Goal: Task Accomplishment & Management: Use online tool/utility

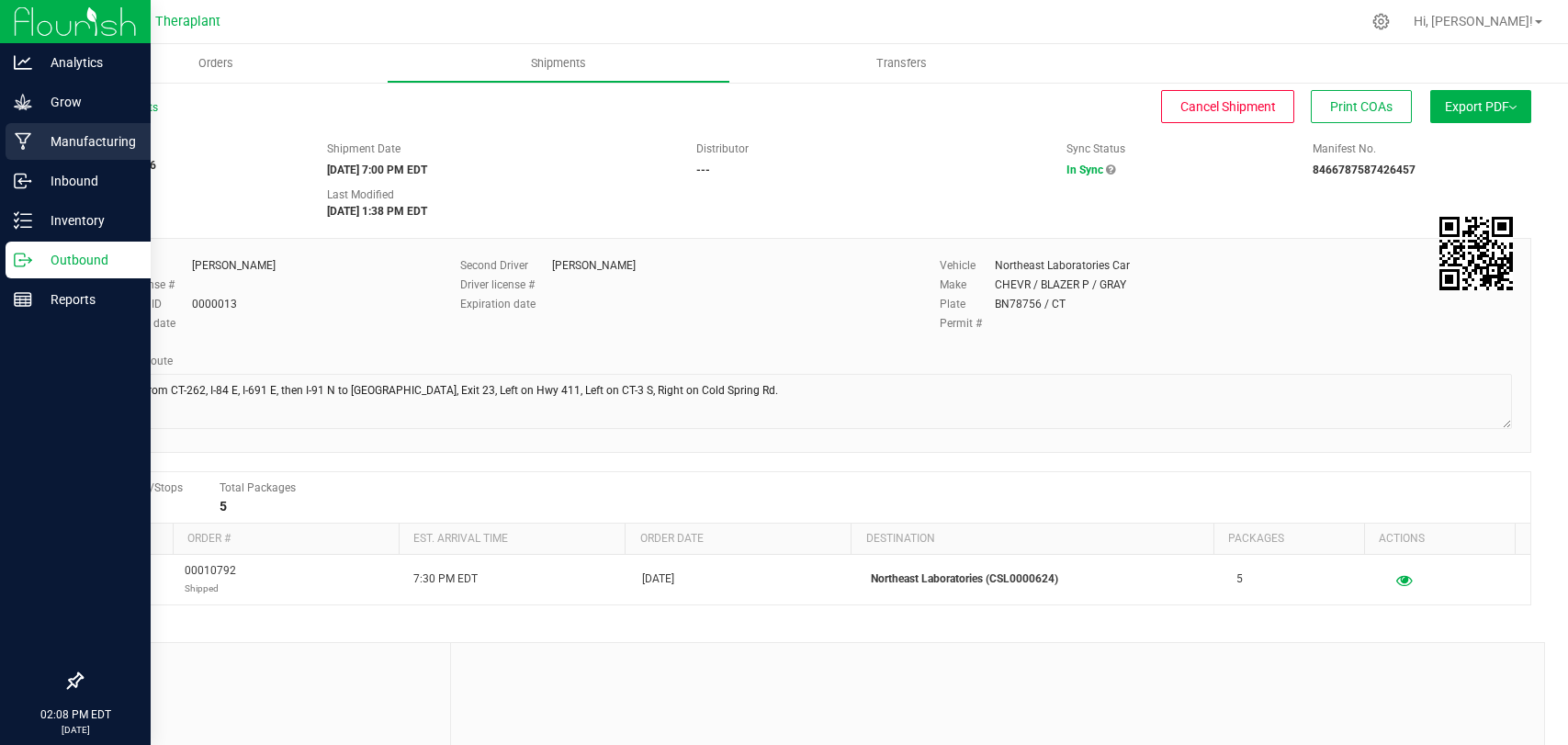
drag, startPoint x: 0, startPoint y: 0, endPoint x: 21, endPoint y: 146, distance: 147.5
click at [22, 146] on icon at bounding box center [23, 142] width 17 height 18
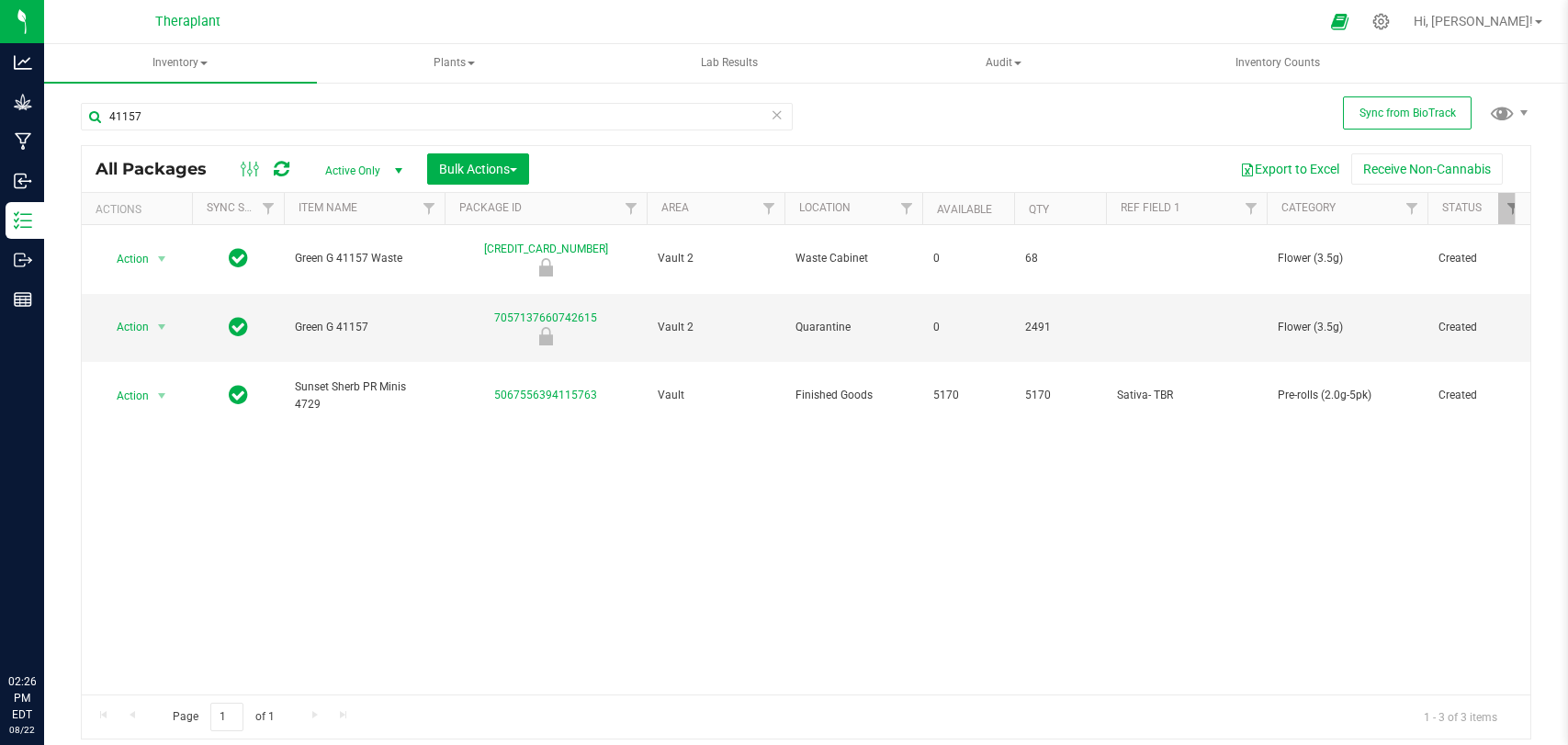
click at [418, 108] on input "41157" at bounding box center [437, 117] width 712 height 28
type input "4"
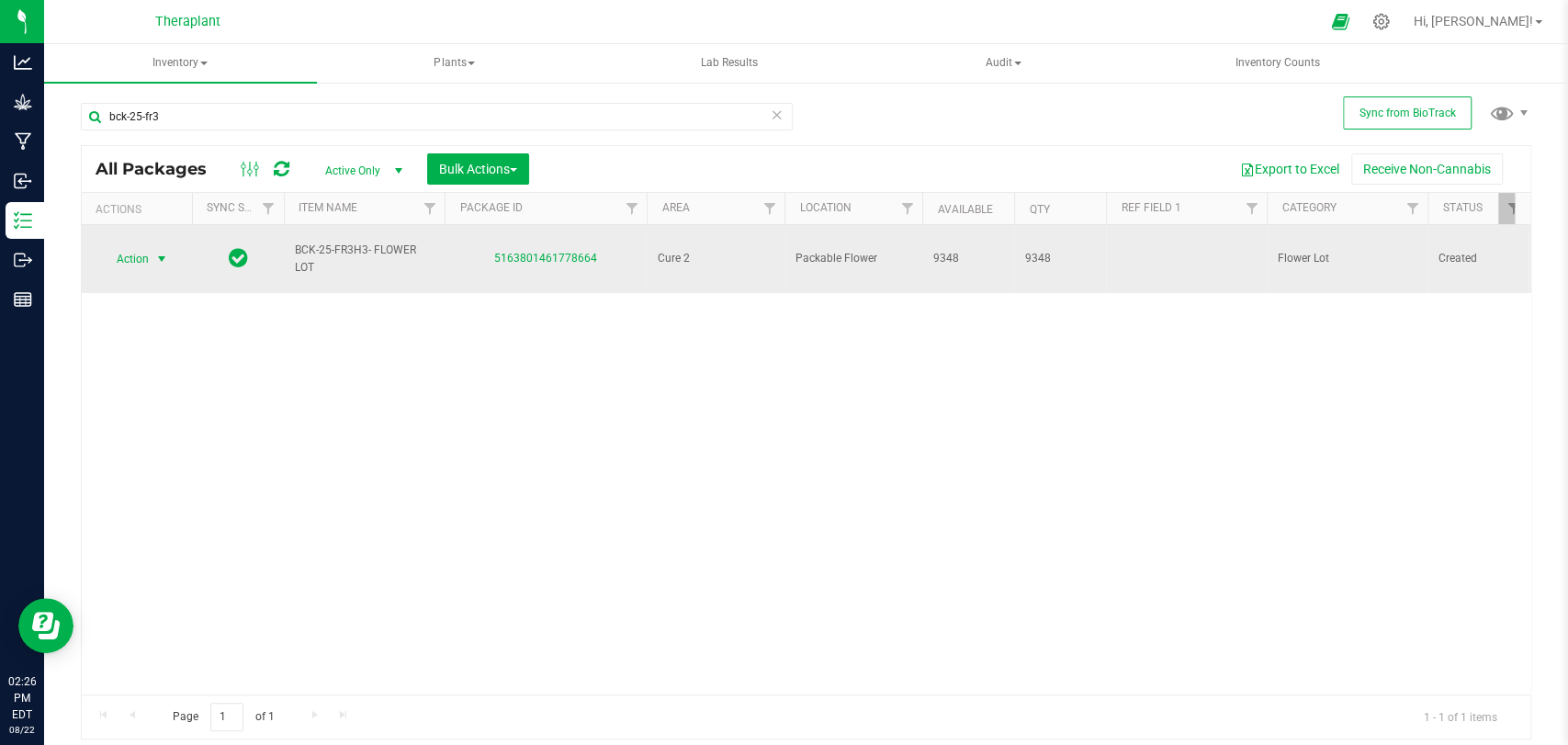
type input "bck-25-fr3"
click at [143, 246] on span "Action" at bounding box center [124, 259] width 49 height 26
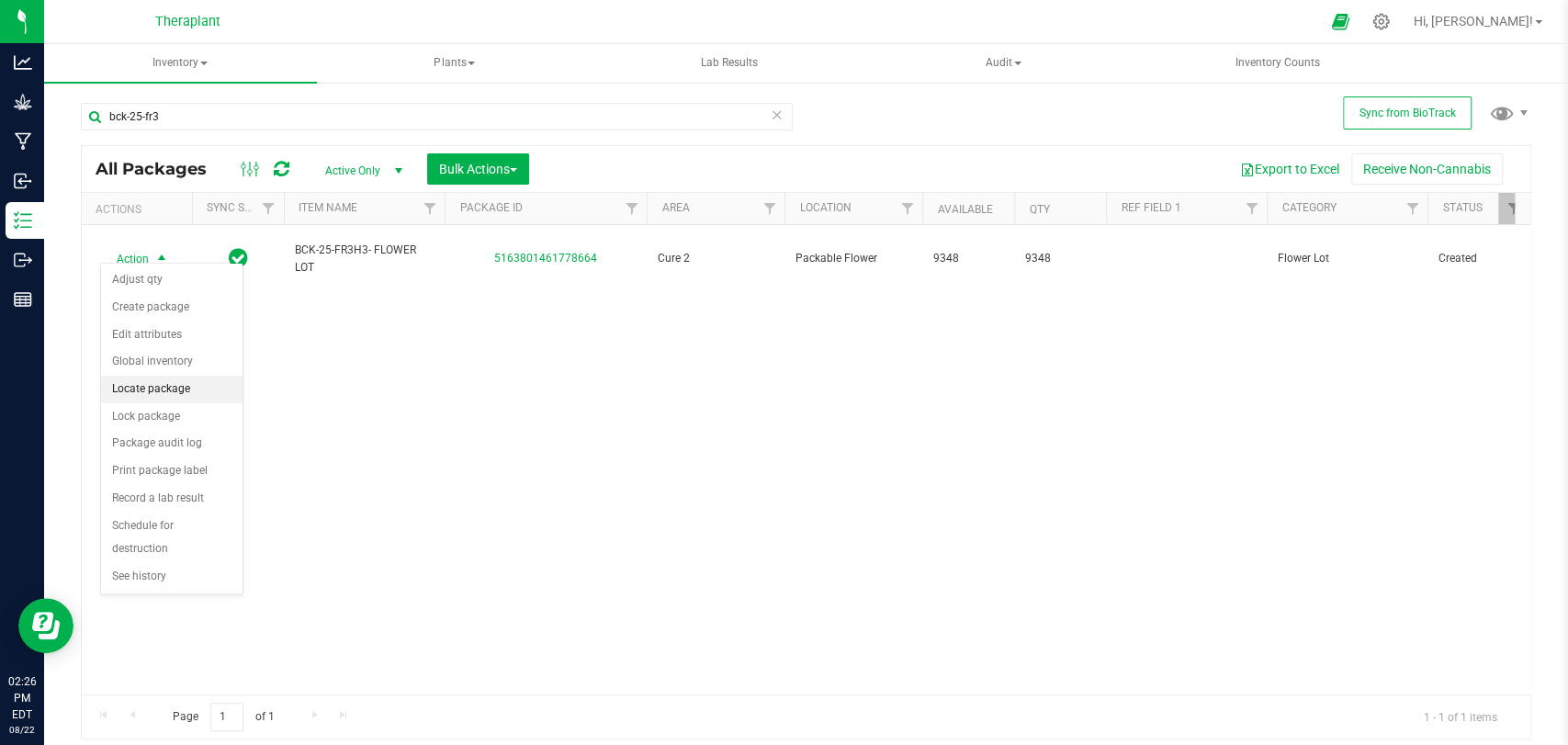
click at [131, 384] on li "Locate package" at bounding box center [172, 390] width 142 height 28
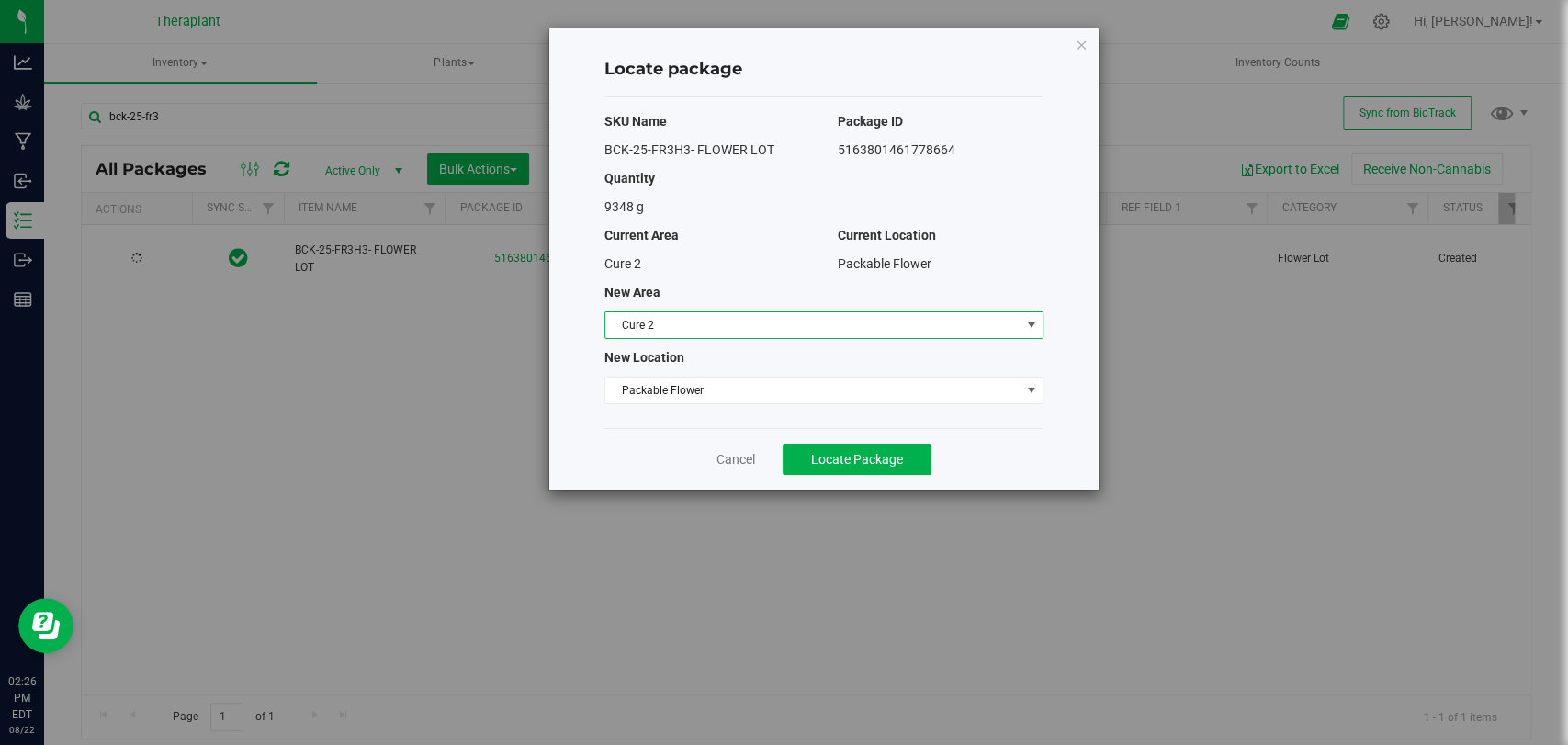
click at [654, 324] on span "Cure 2" at bounding box center [812, 325] width 414 height 26
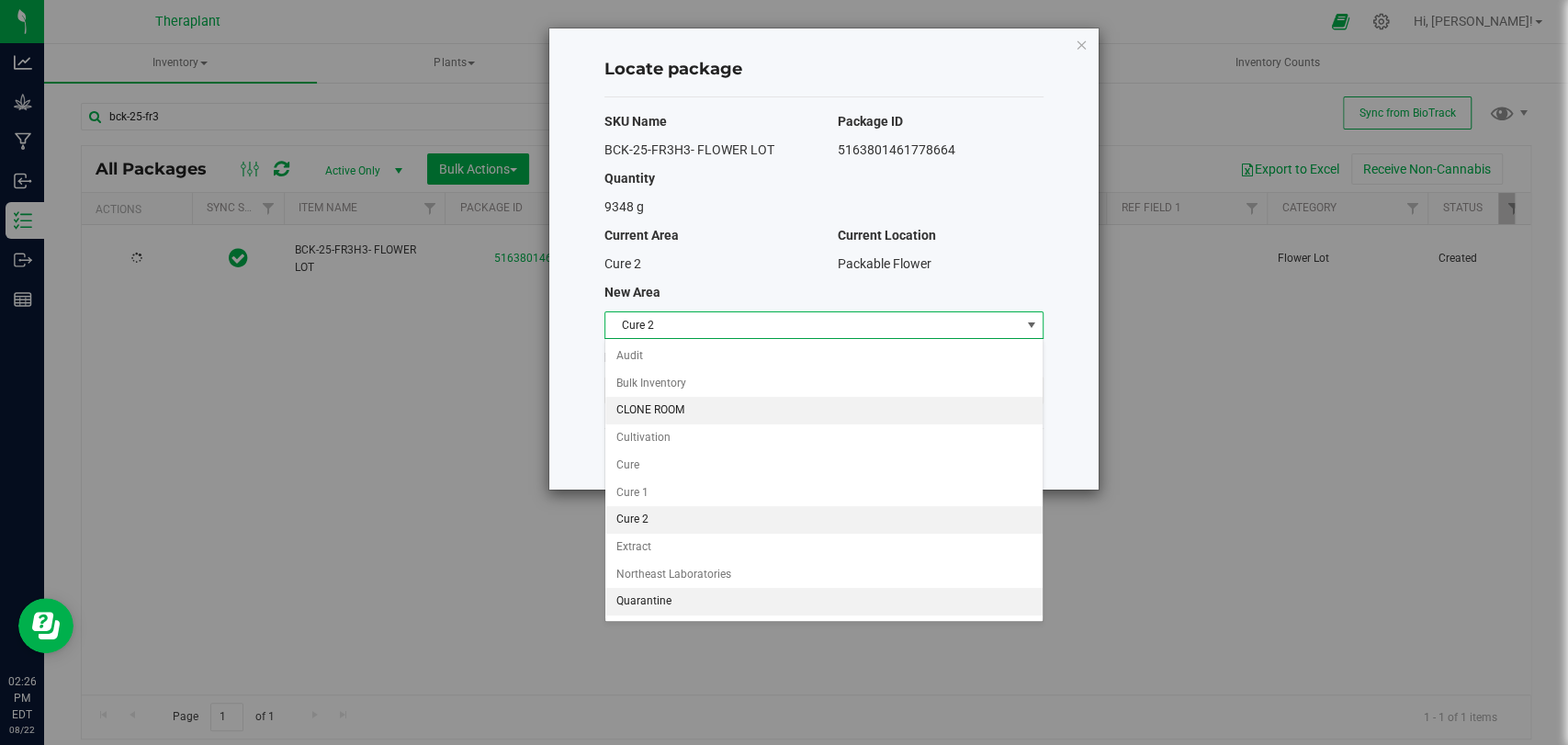
scroll to position [157, 0]
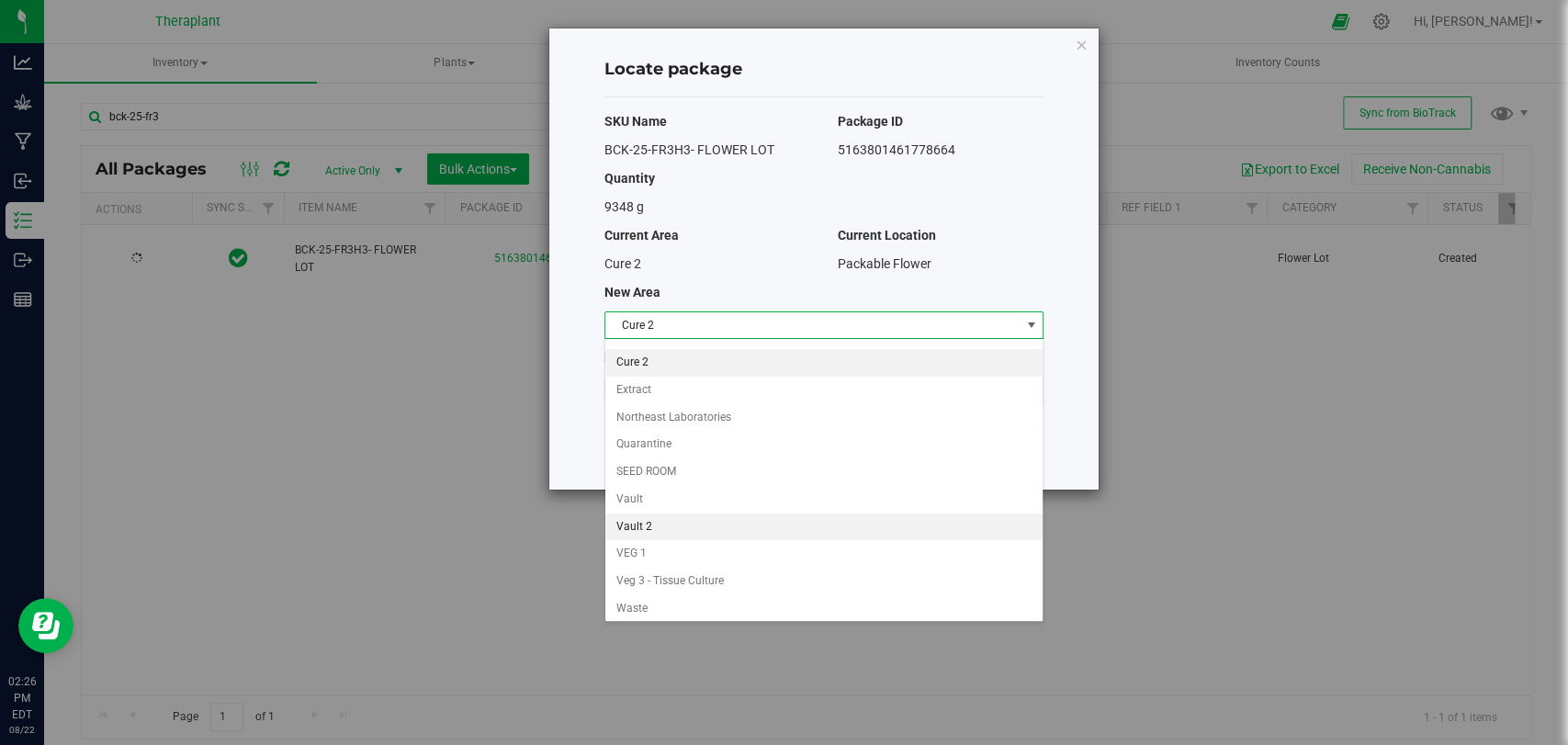
click at [660, 519] on li "Vault 2" at bounding box center [824, 528] width 437 height 28
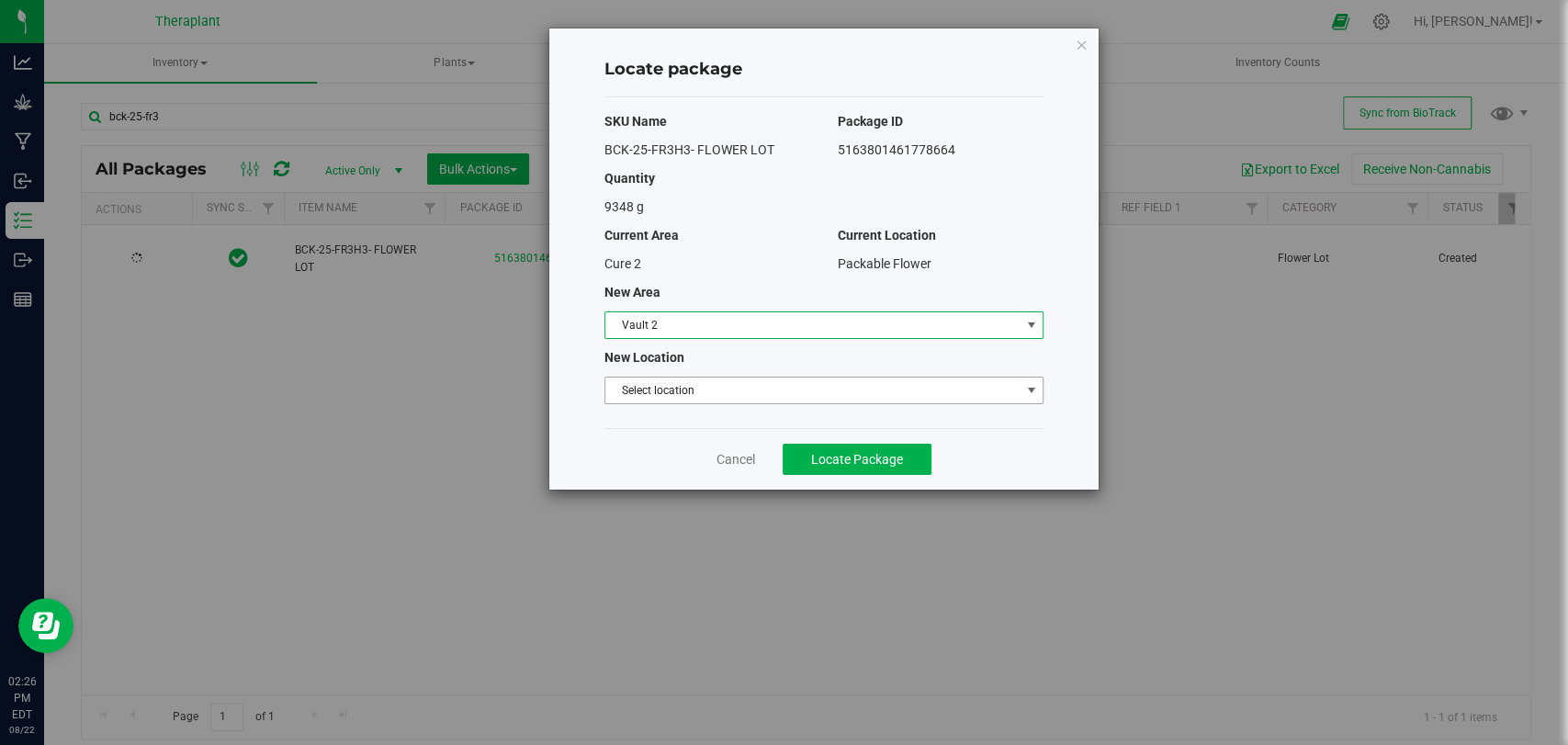
click at [667, 387] on span "Select location" at bounding box center [812, 391] width 414 height 26
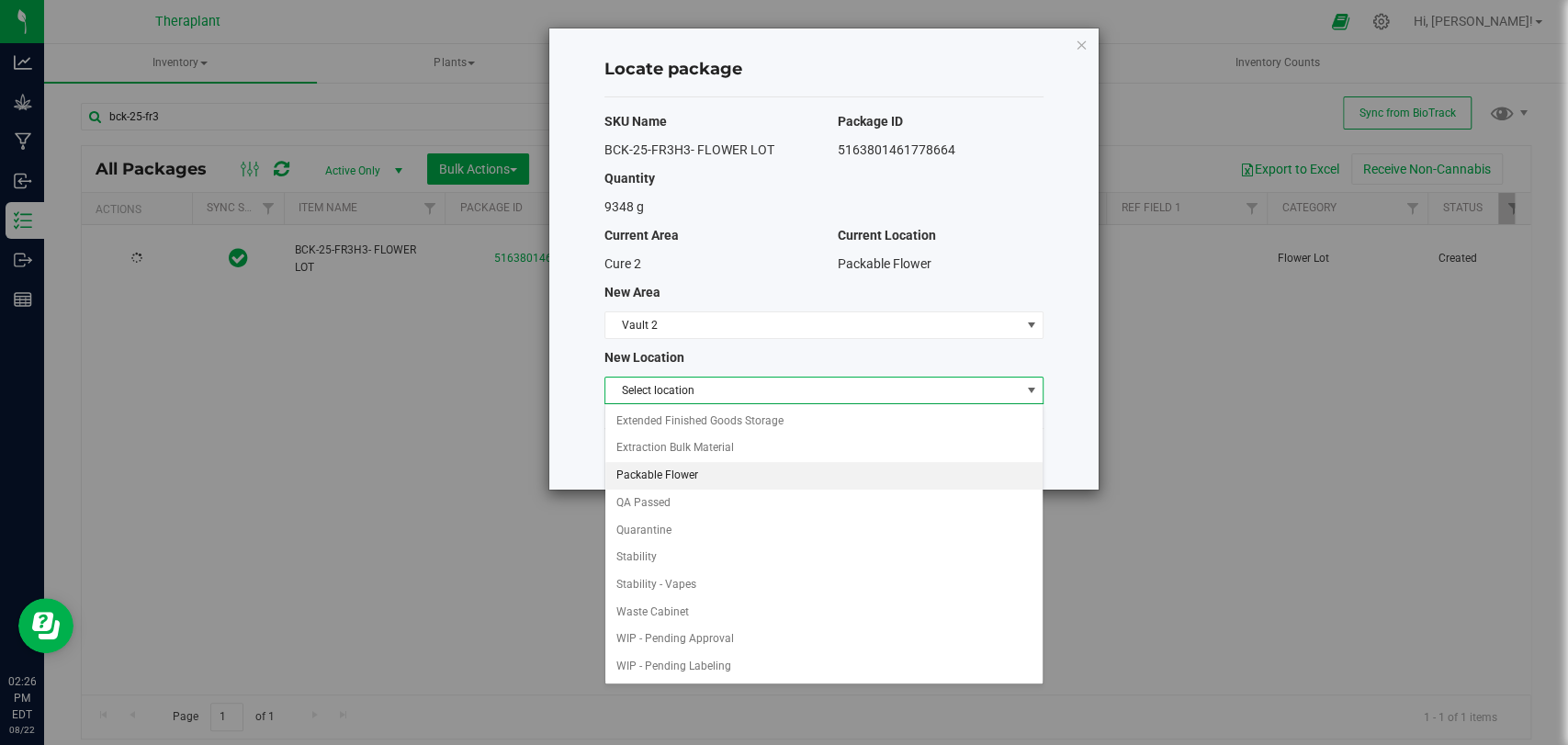
click at [654, 467] on li "Packable Flower" at bounding box center [824, 476] width 437 height 28
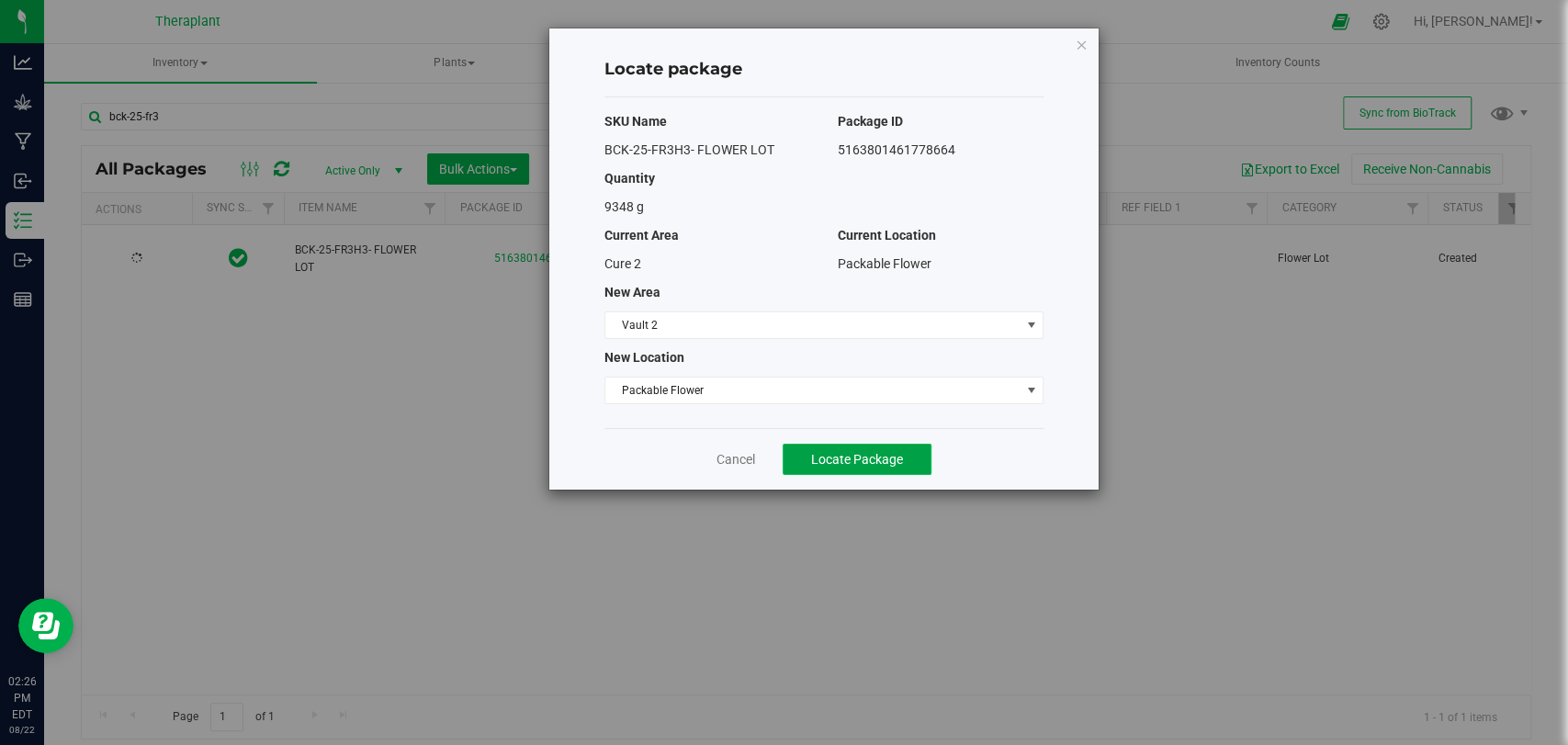
click at [816, 465] on button "Locate Package" at bounding box center [857, 459] width 149 height 31
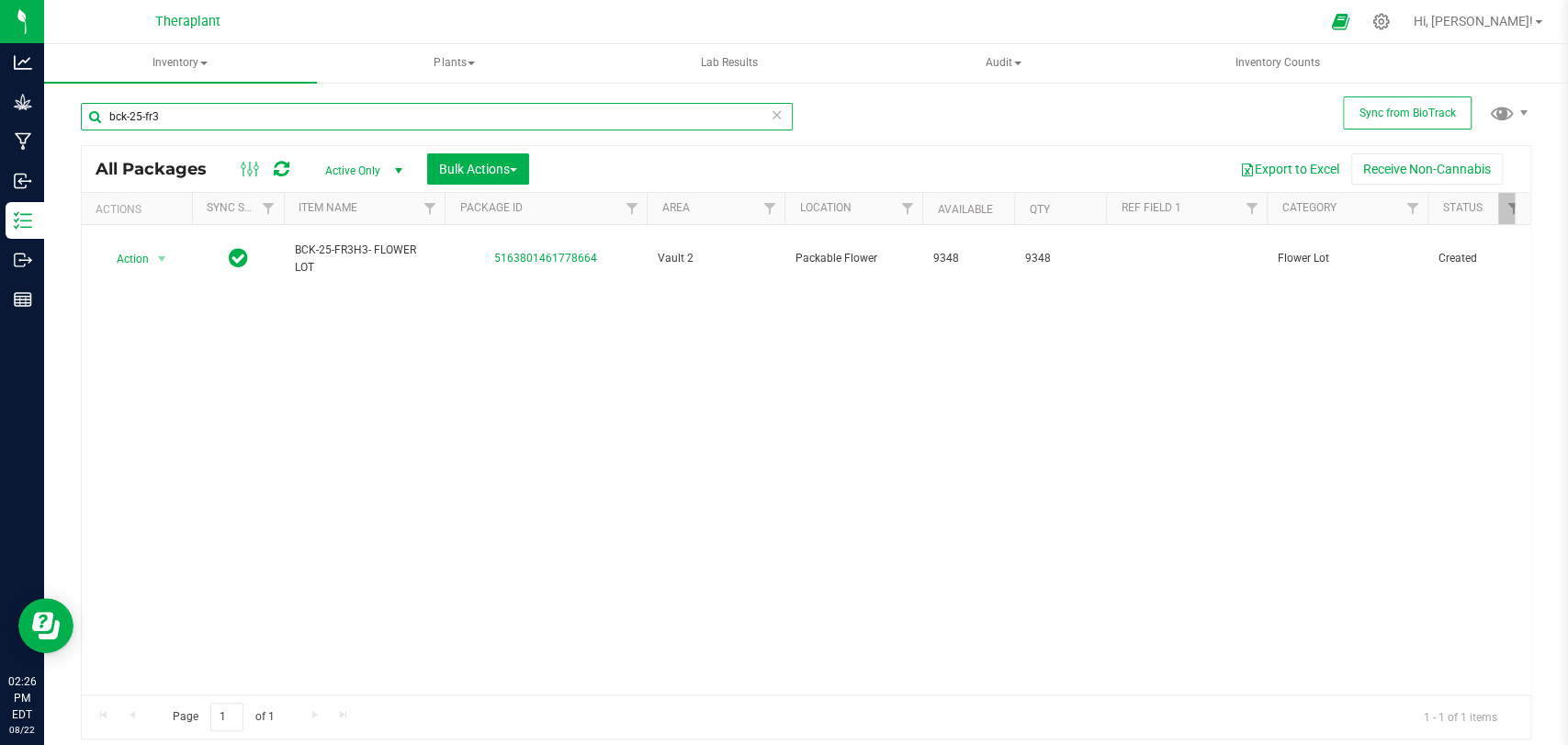
click at [752, 114] on input "bck-25-fr3" at bounding box center [437, 117] width 712 height 28
type input "b"
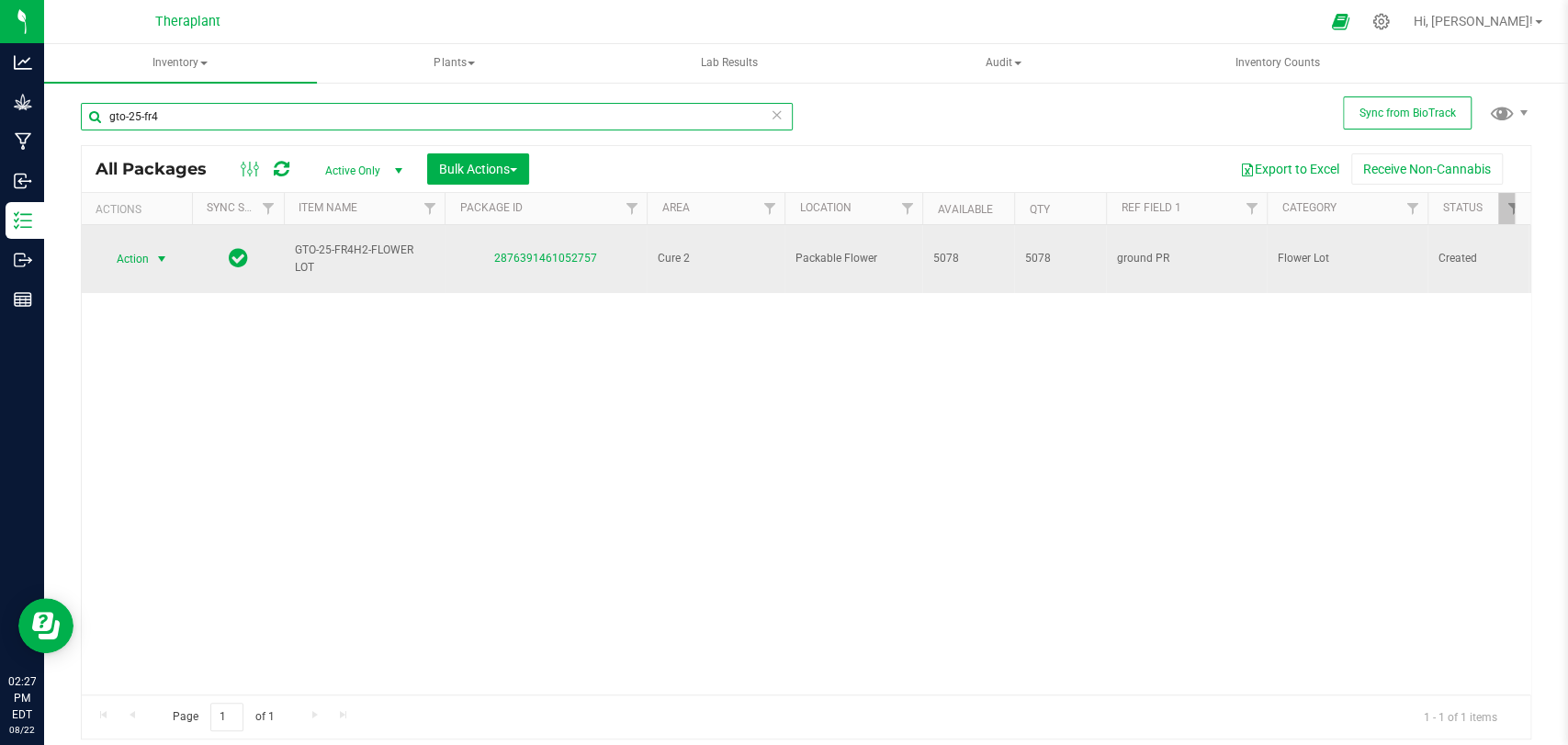
type input "gto-25-fr4"
click at [149, 252] on span "Action" at bounding box center [124, 259] width 49 height 26
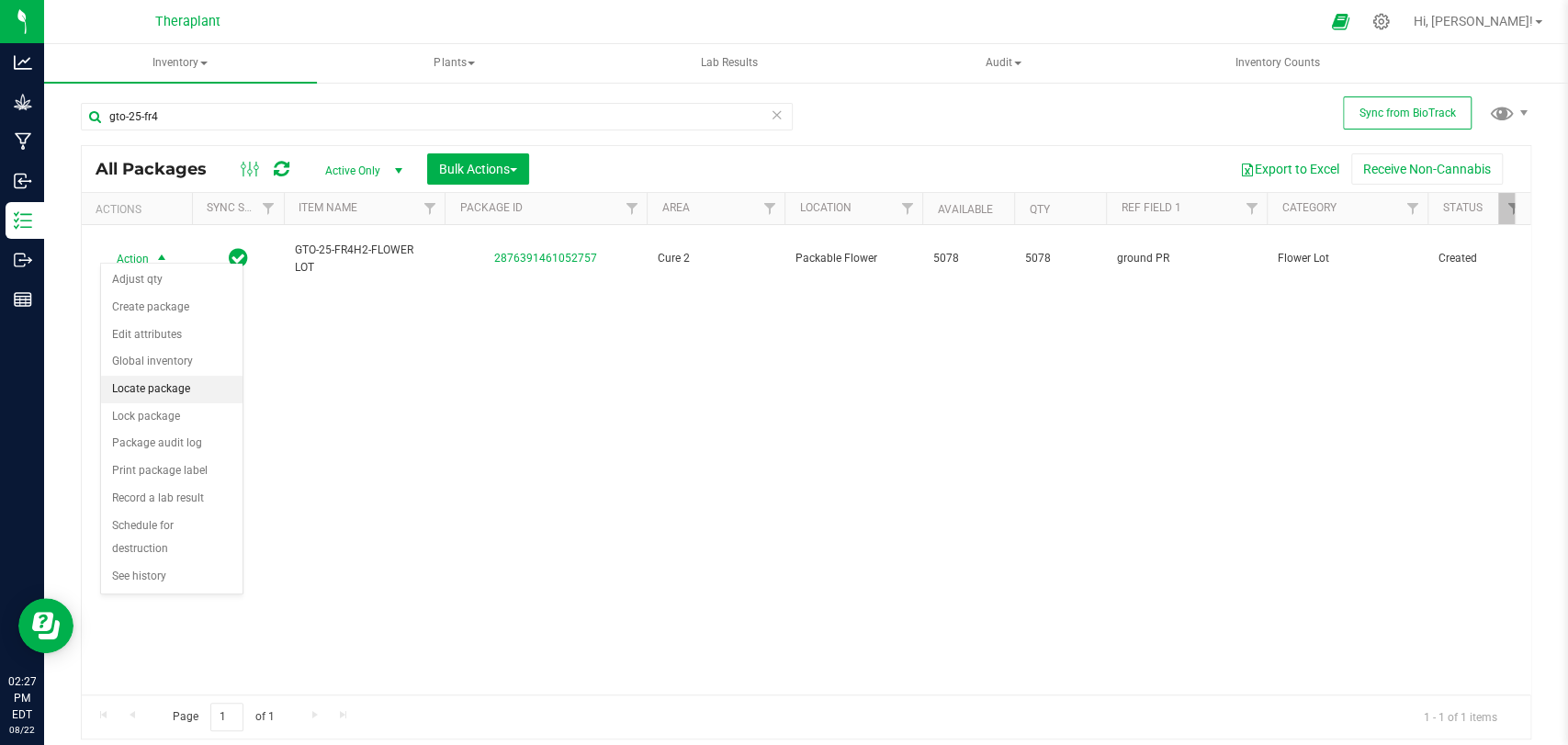
click at [152, 379] on li "Locate package" at bounding box center [172, 390] width 142 height 28
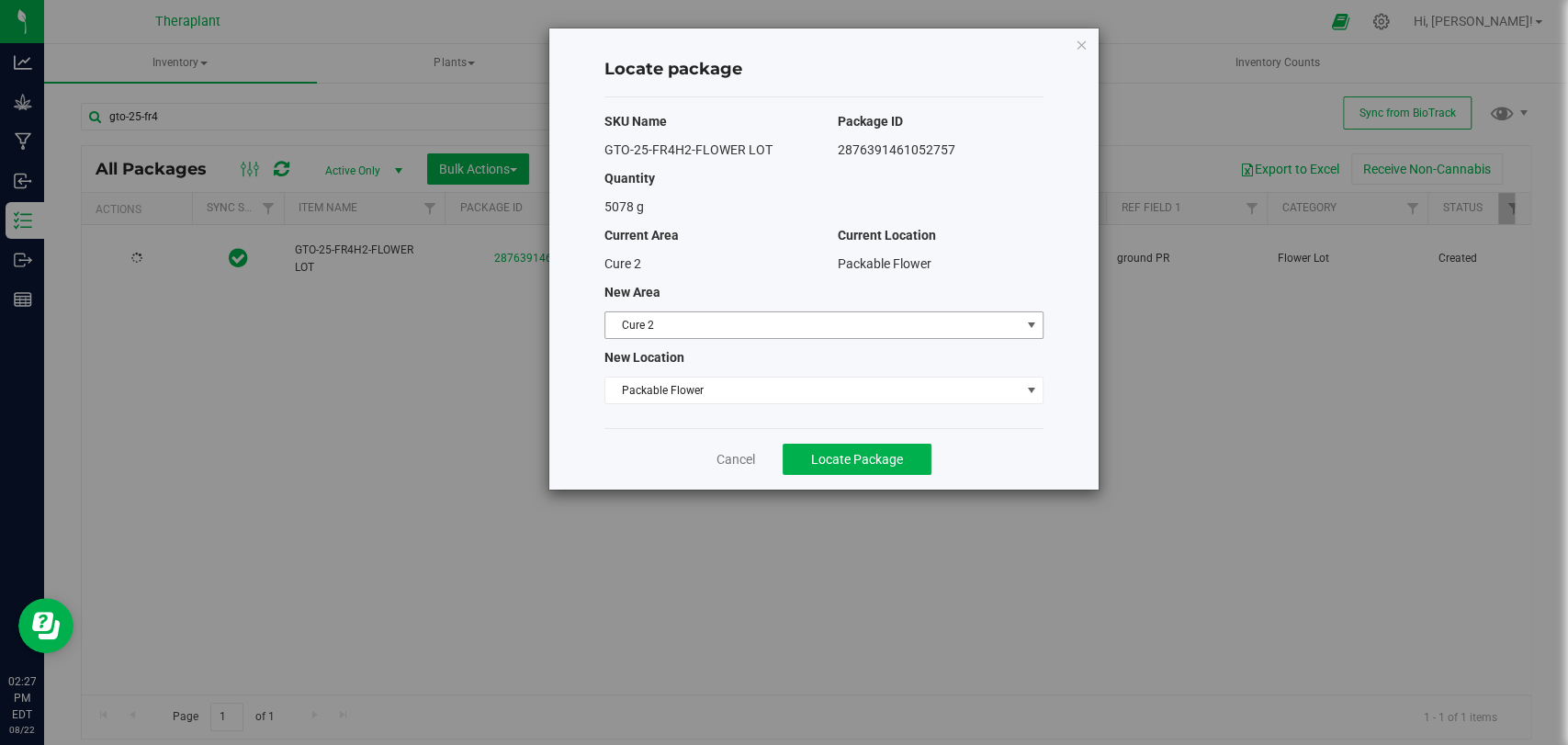
click at [694, 316] on span "Cure 2" at bounding box center [812, 325] width 414 height 26
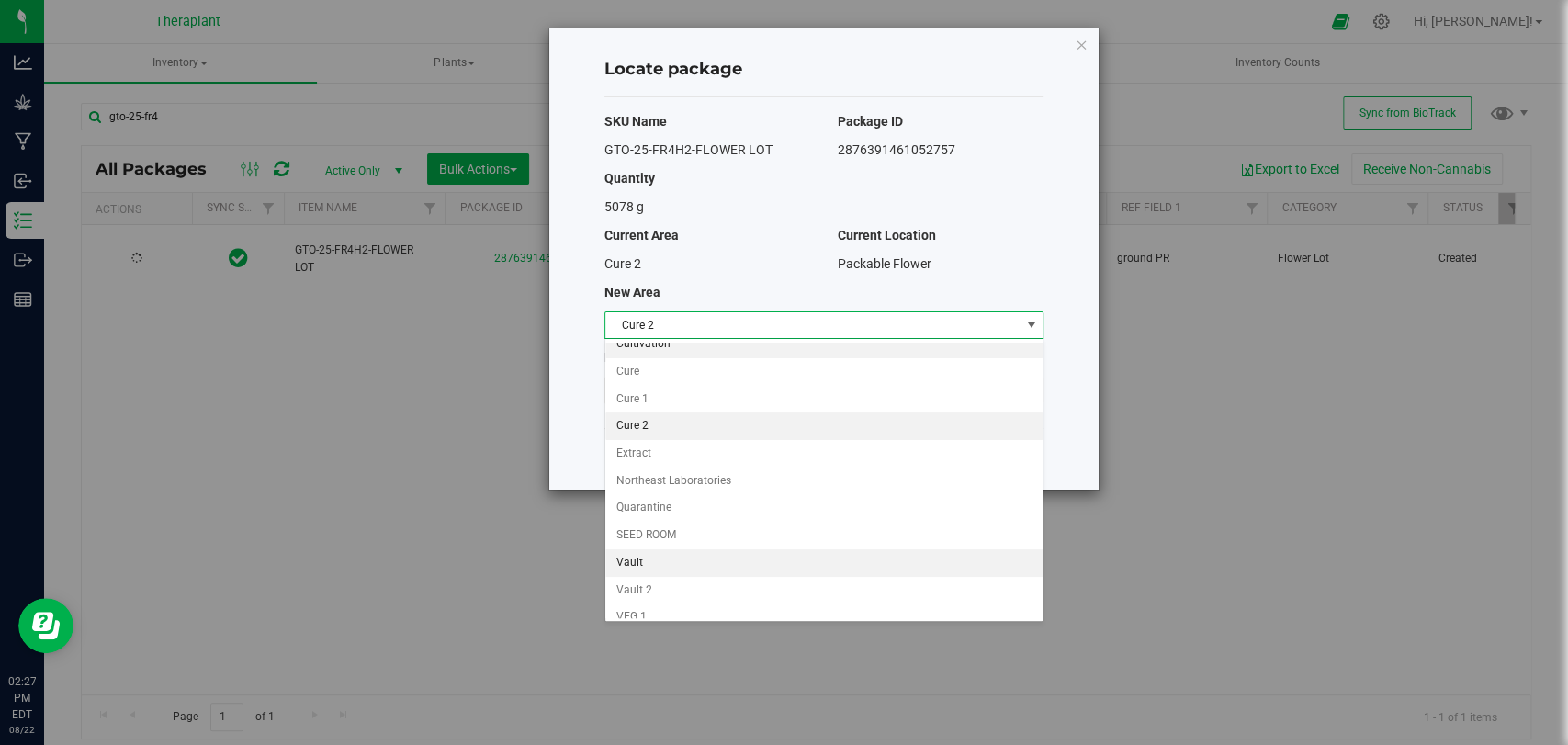
scroll to position [157, 0]
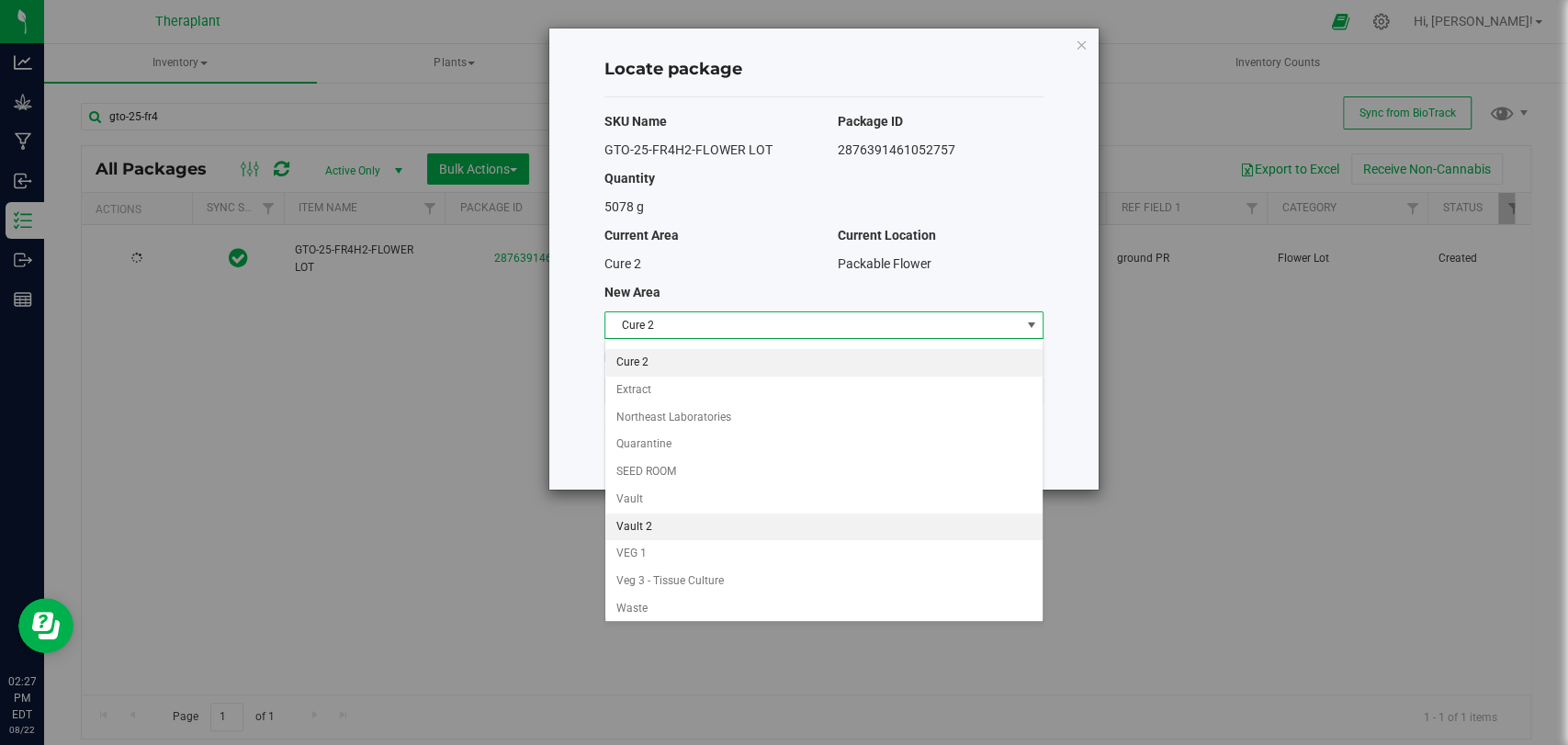
click at [623, 527] on li "Vault 2" at bounding box center [824, 528] width 437 height 28
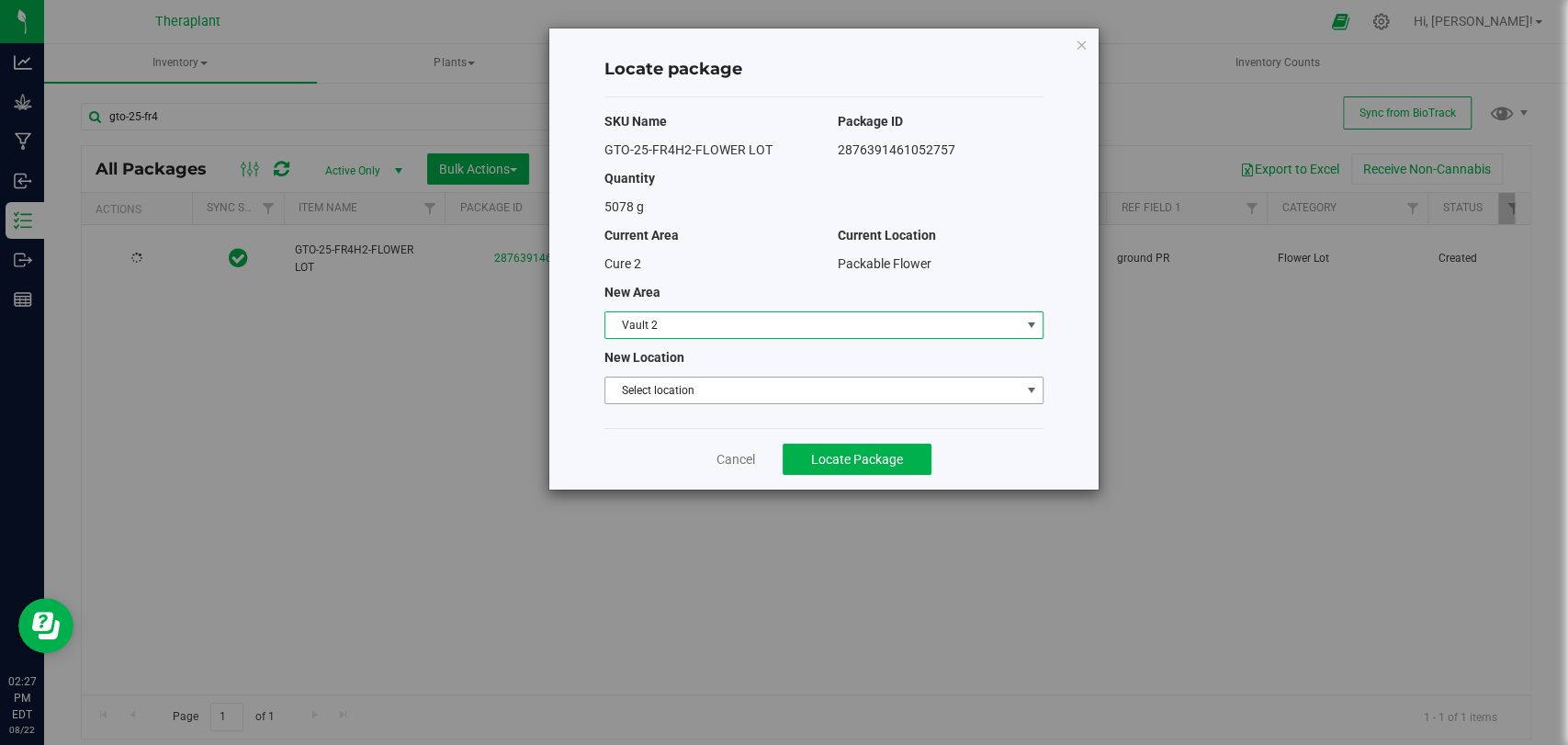
click at [644, 396] on span "Select location" at bounding box center [812, 391] width 414 height 26
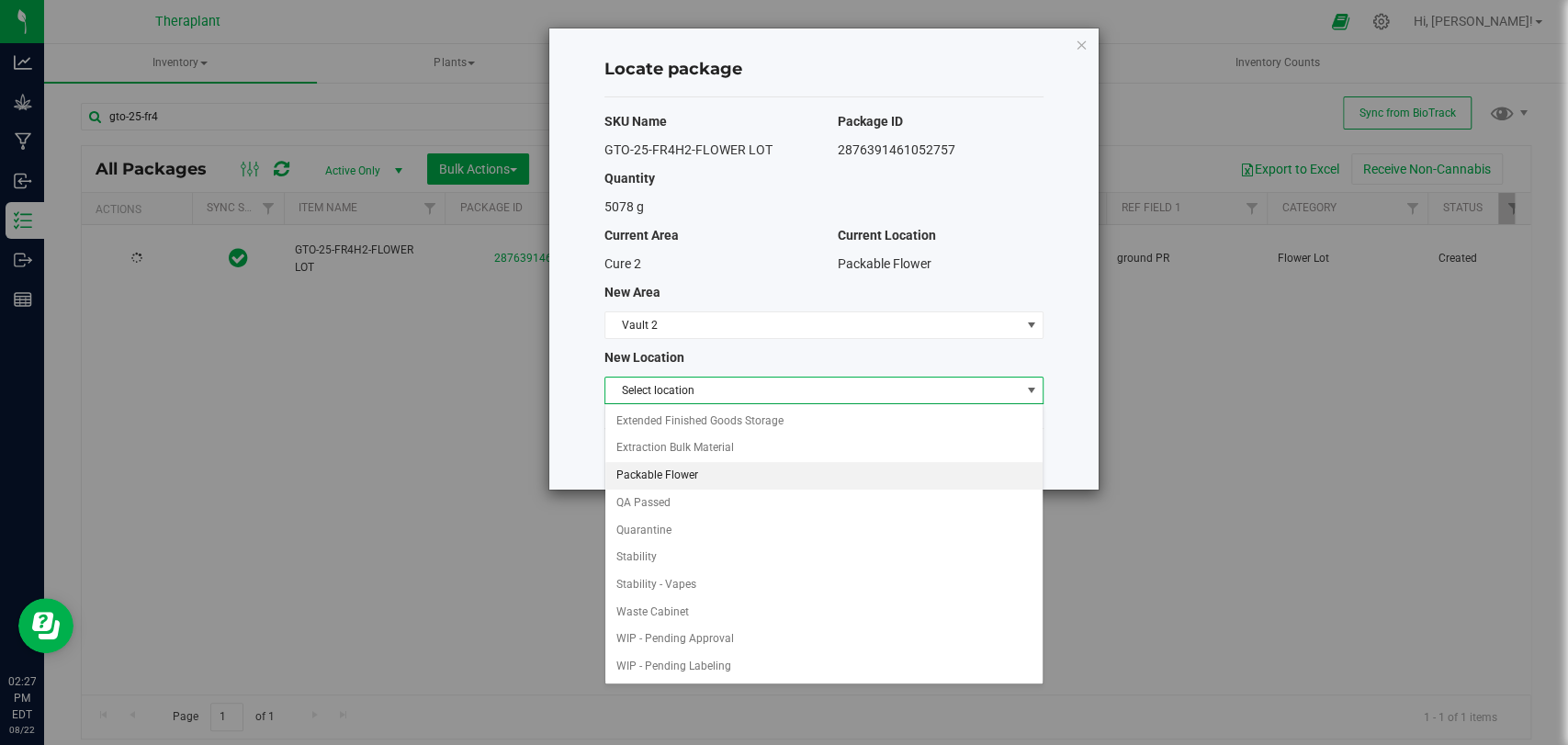
click at [664, 468] on li "Packable Flower" at bounding box center [824, 476] width 437 height 28
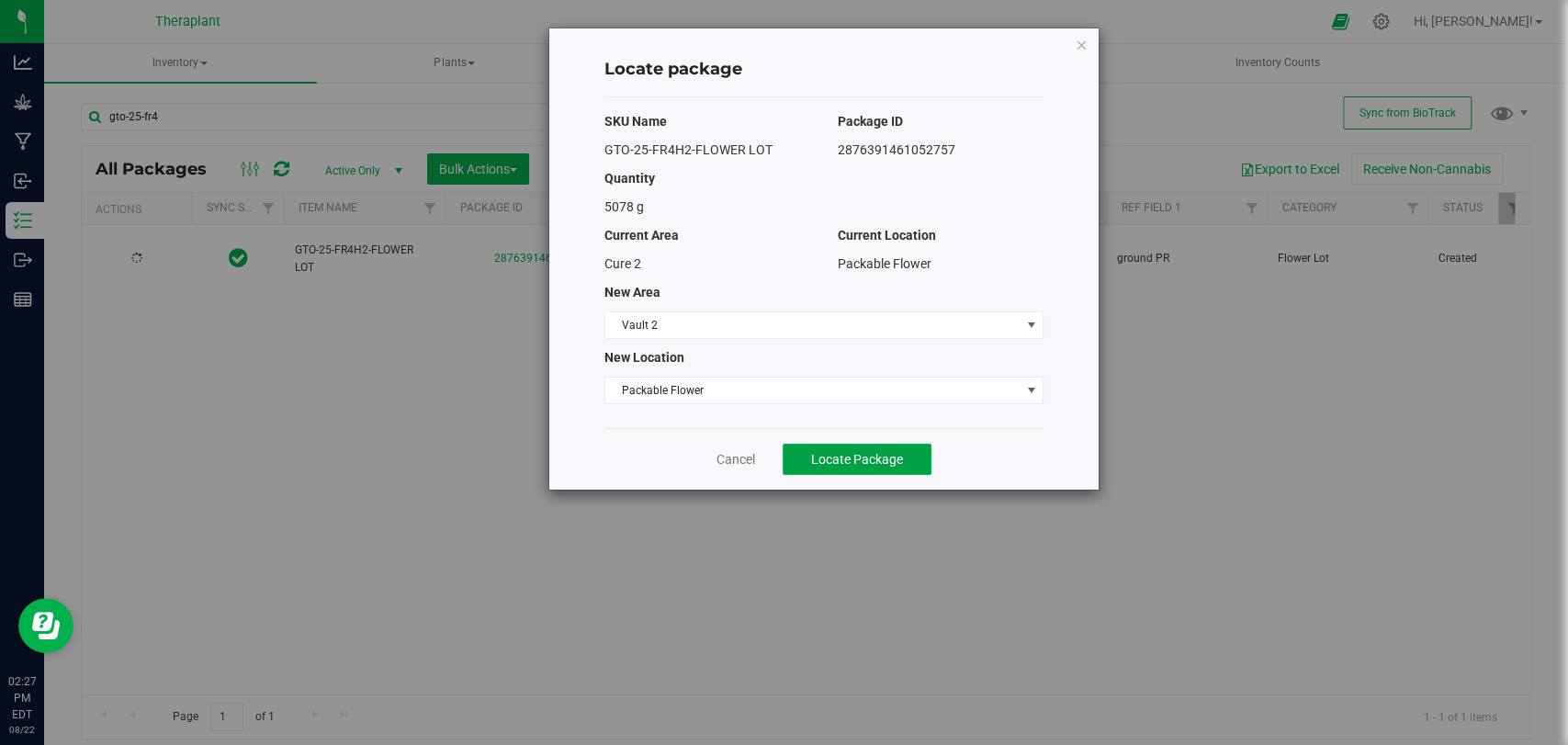
click at [887, 452] on span "Locate Package" at bounding box center [857, 460] width 91 height 15
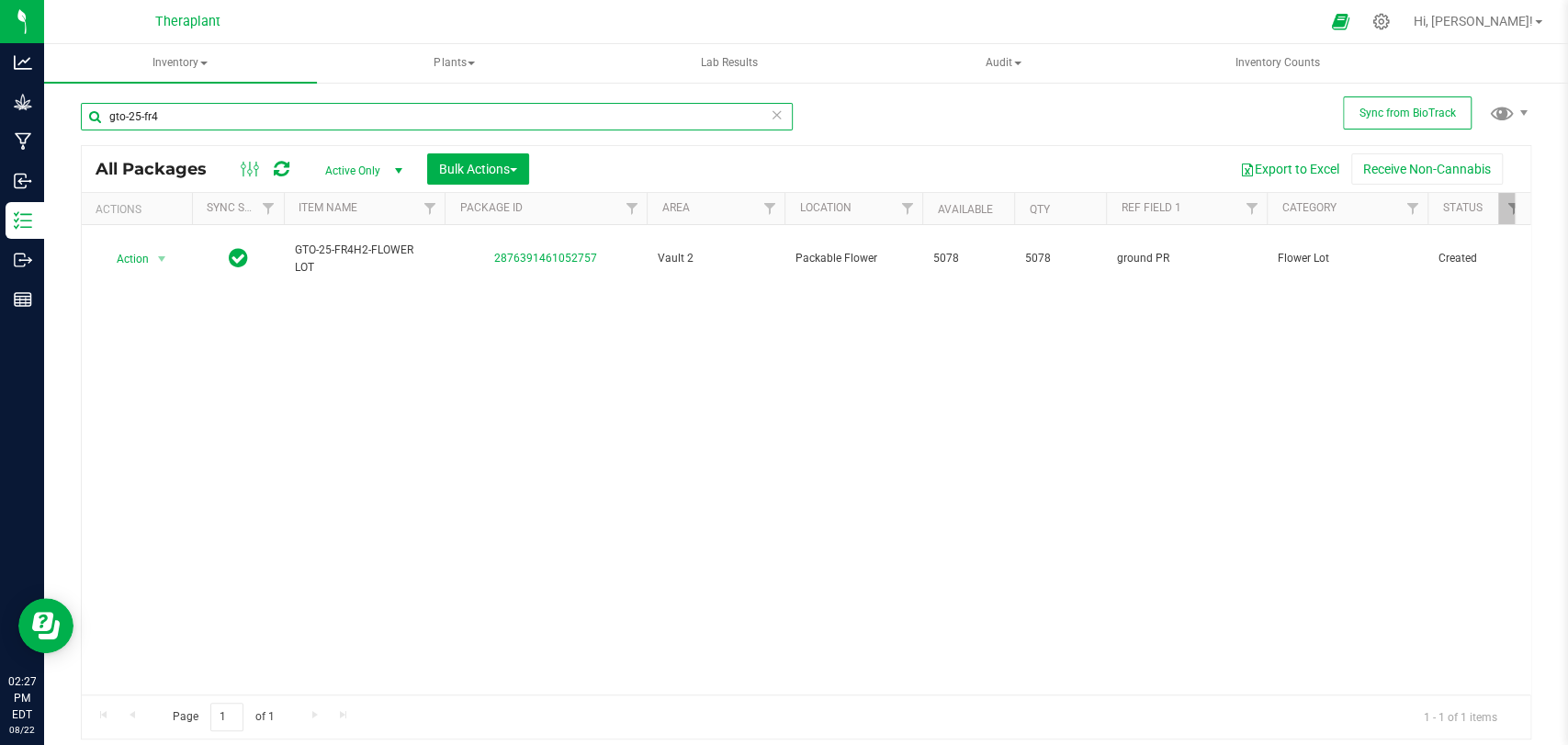
click at [459, 107] on input "gto-25-fr4" at bounding box center [437, 117] width 712 height 28
type input "g"
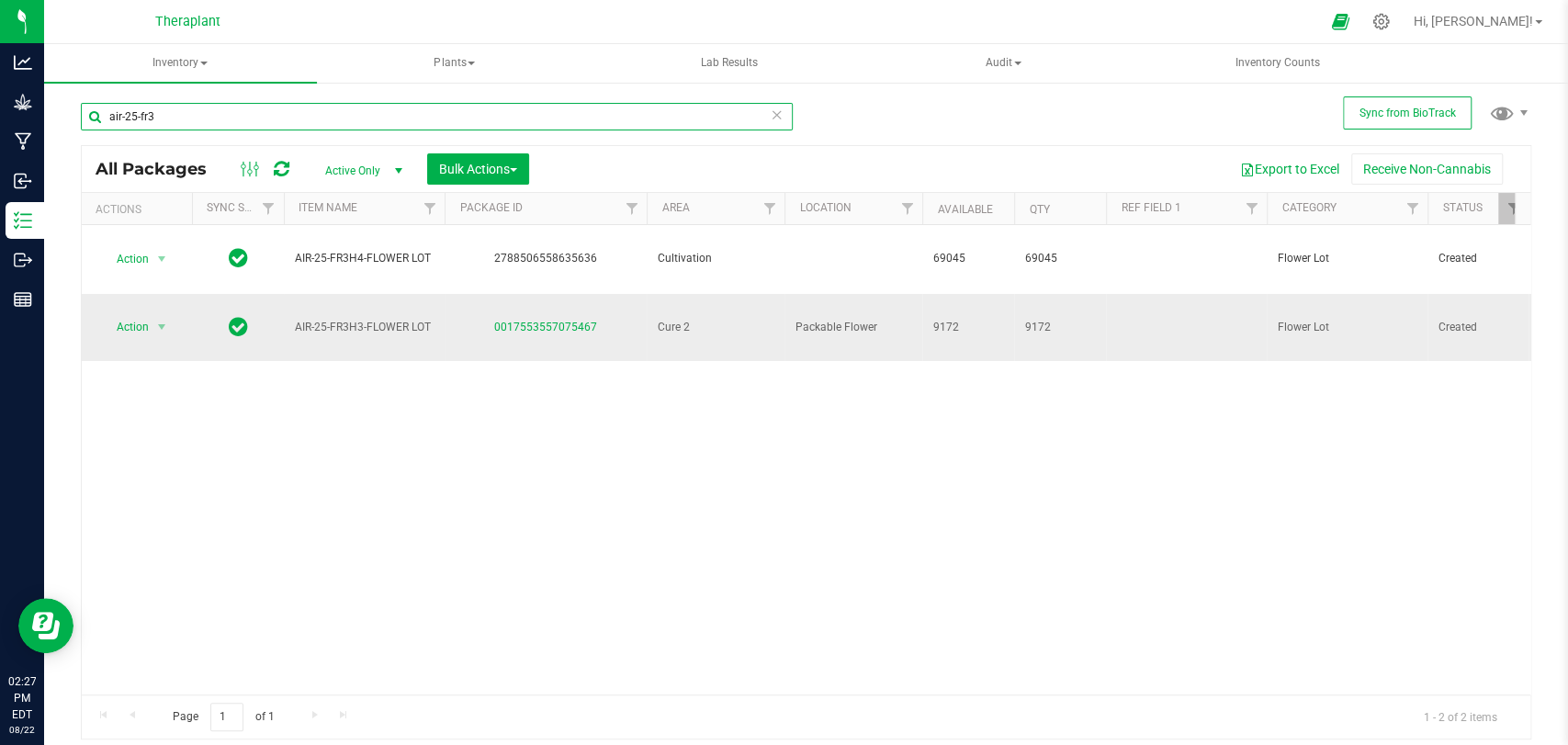
type input "air-25-fr3"
click at [153, 314] on span "select" at bounding box center [162, 327] width 23 height 26
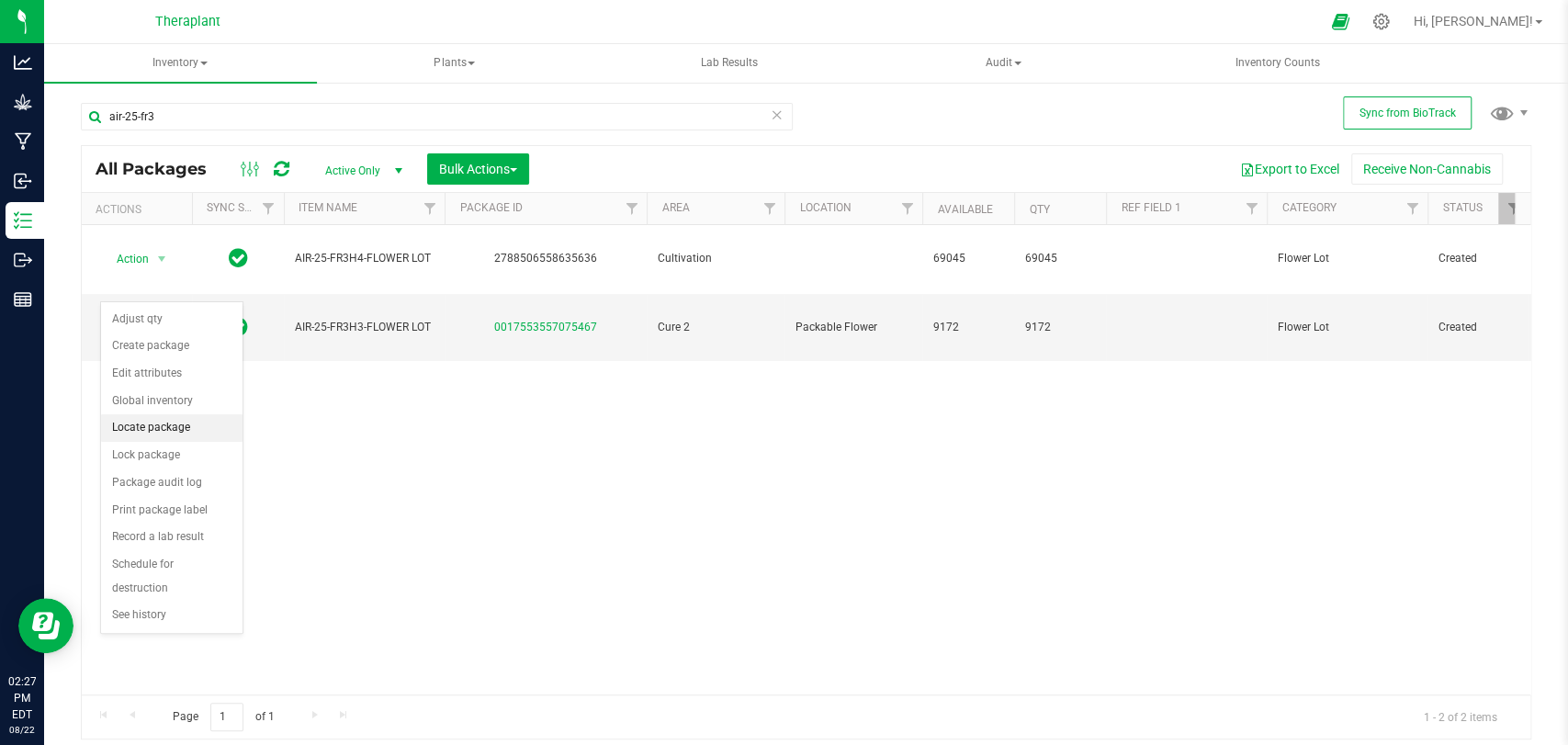
click at [146, 422] on li "Locate package" at bounding box center [172, 428] width 142 height 28
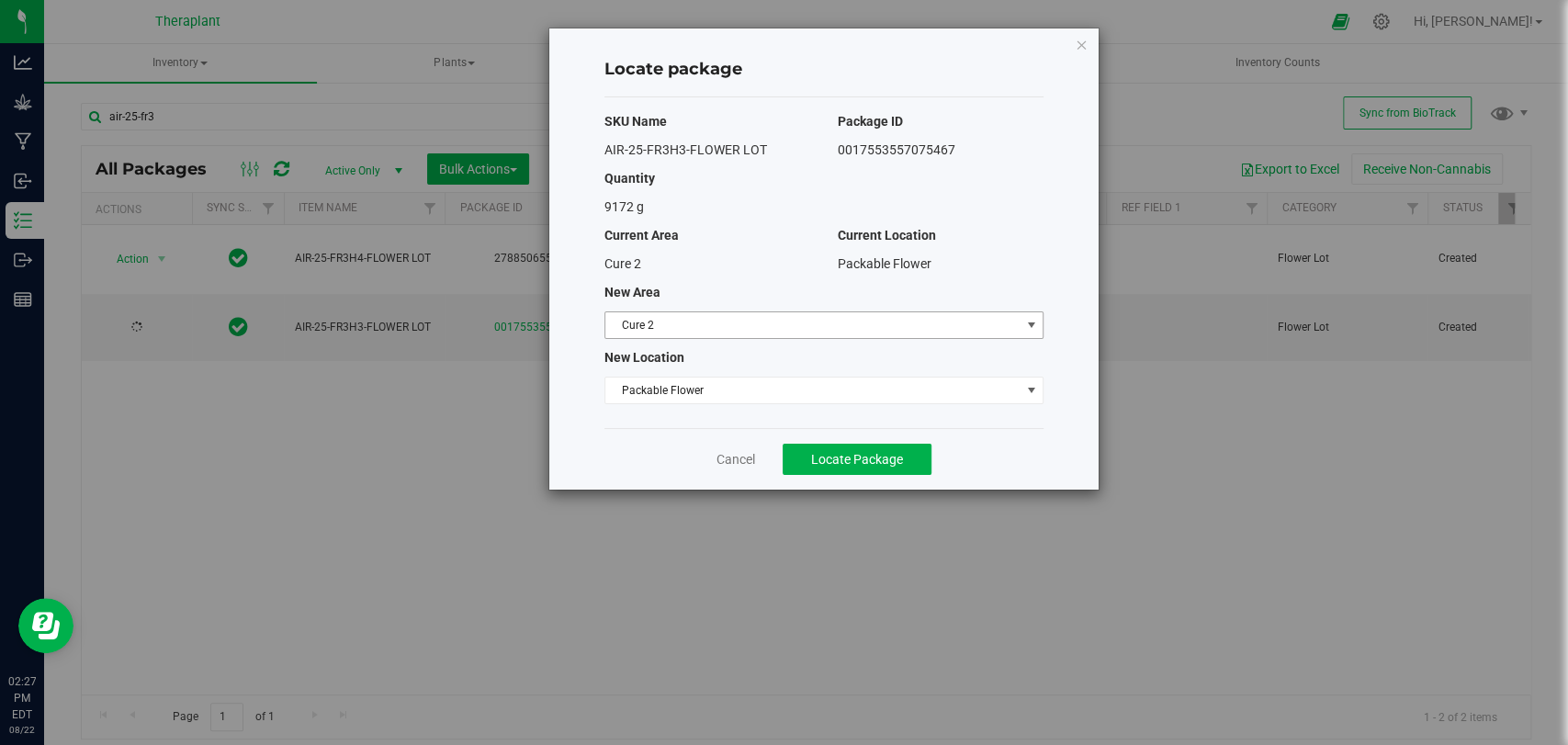
click at [651, 325] on span "Cure 2" at bounding box center [812, 325] width 414 height 26
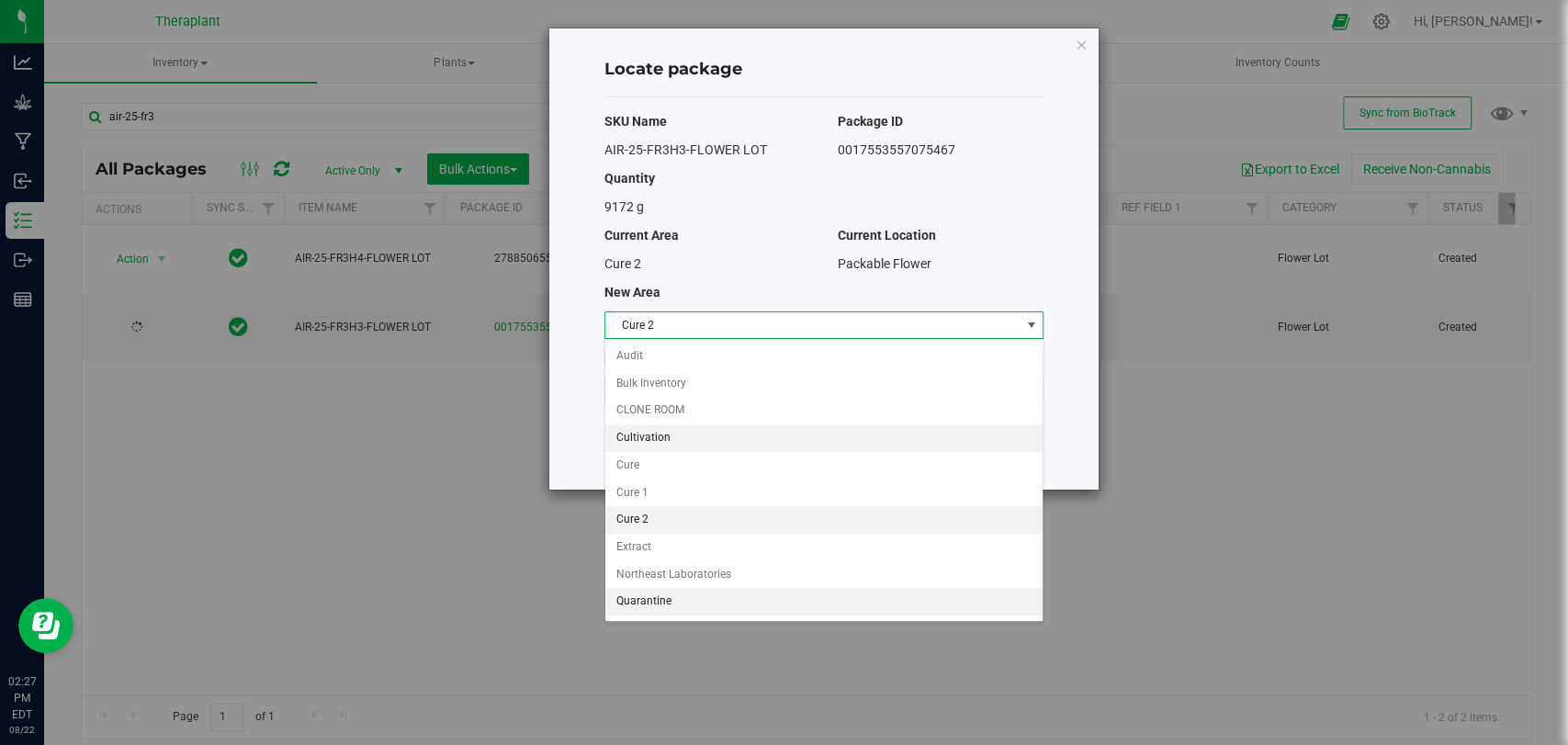
scroll to position [157, 0]
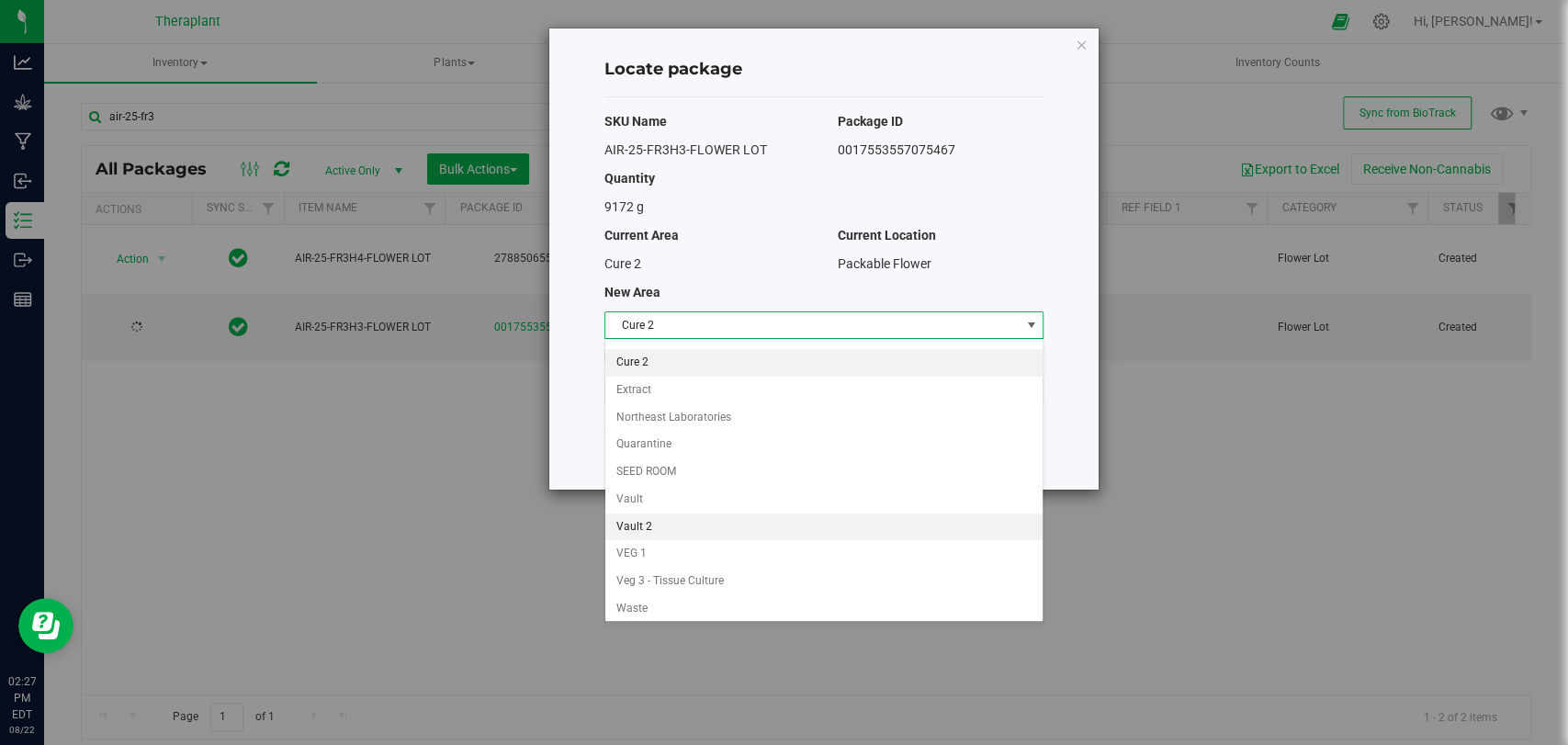
click at [650, 516] on li "Vault 2" at bounding box center [824, 528] width 437 height 28
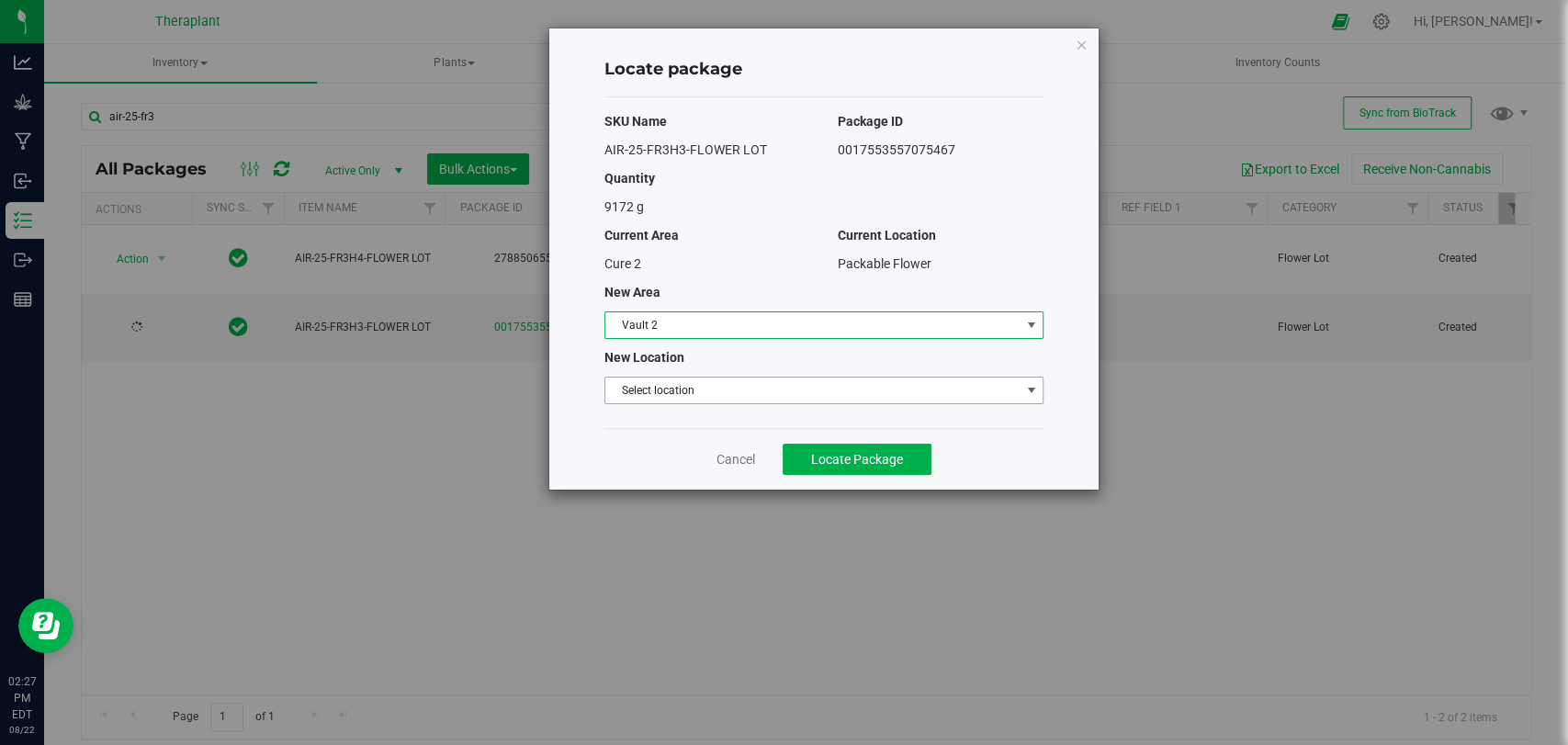
click at [654, 401] on span "Select location" at bounding box center [812, 391] width 414 height 26
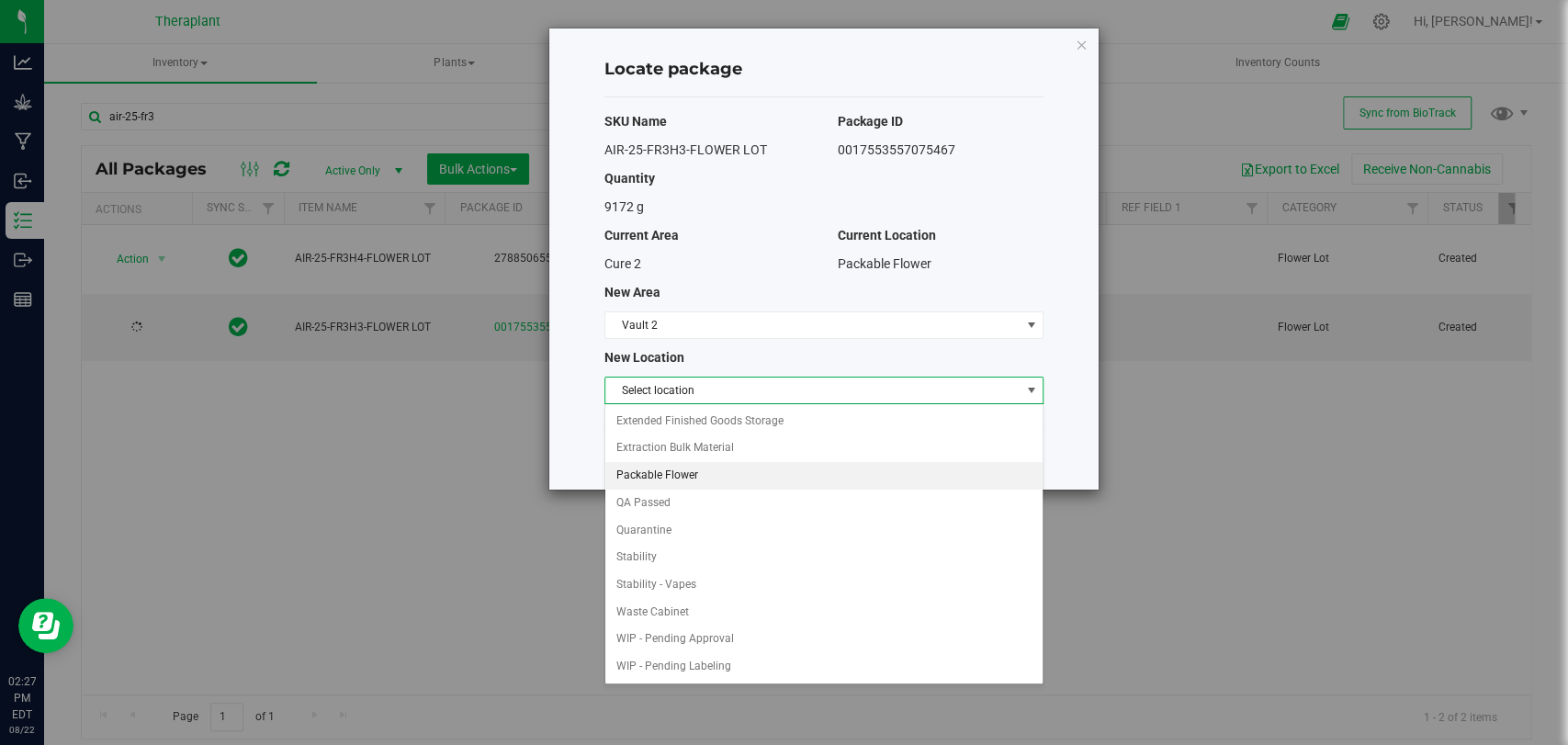
click at [650, 464] on li "Packable Flower" at bounding box center [824, 476] width 437 height 28
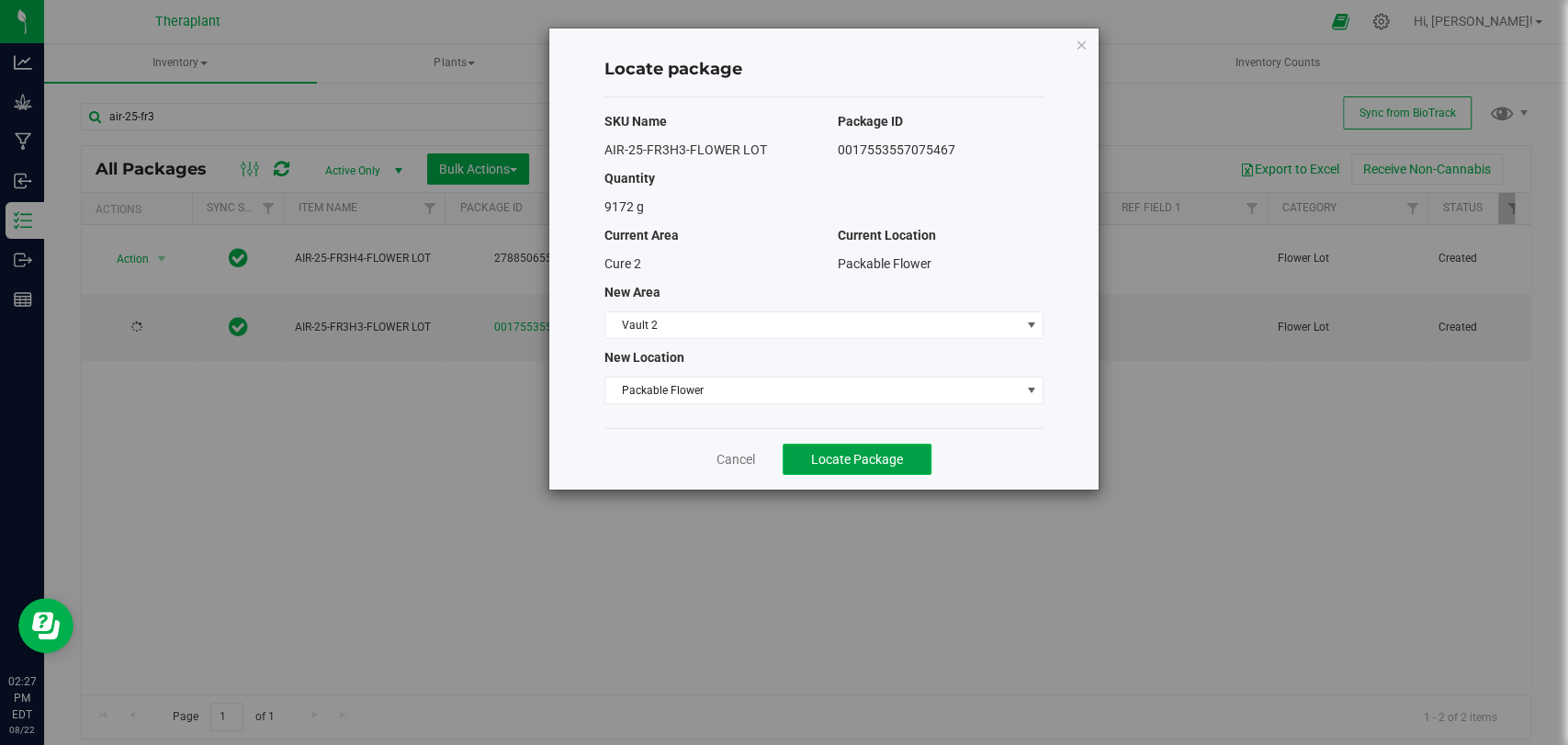
click at [793, 450] on button "Locate Package" at bounding box center [857, 459] width 149 height 31
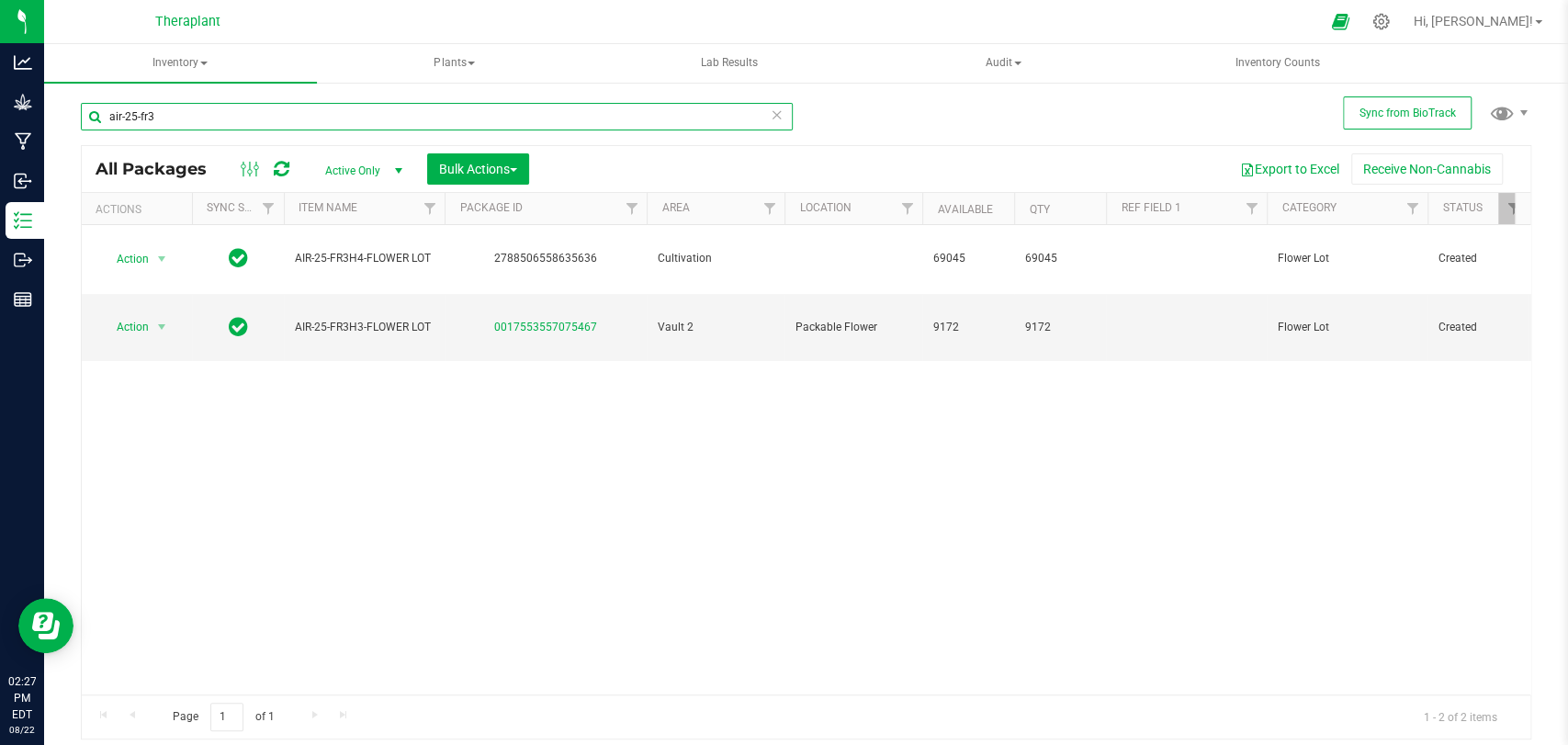
click at [362, 115] on input "air-25-fr3" at bounding box center [437, 117] width 712 height 28
type input "a"
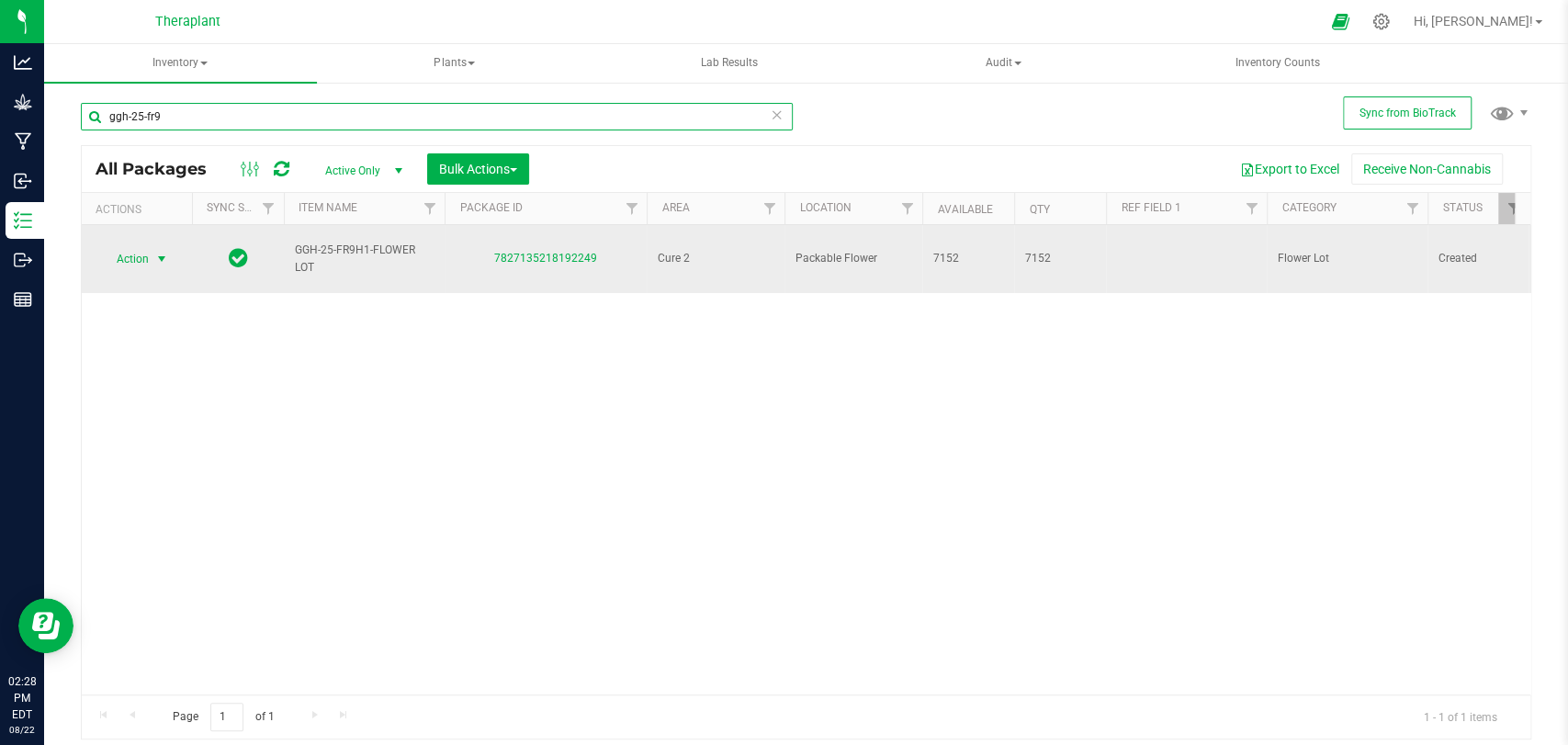
type input "ggh-25-fr9"
click at [154, 252] on span "select" at bounding box center [161, 259] width 15 height 15
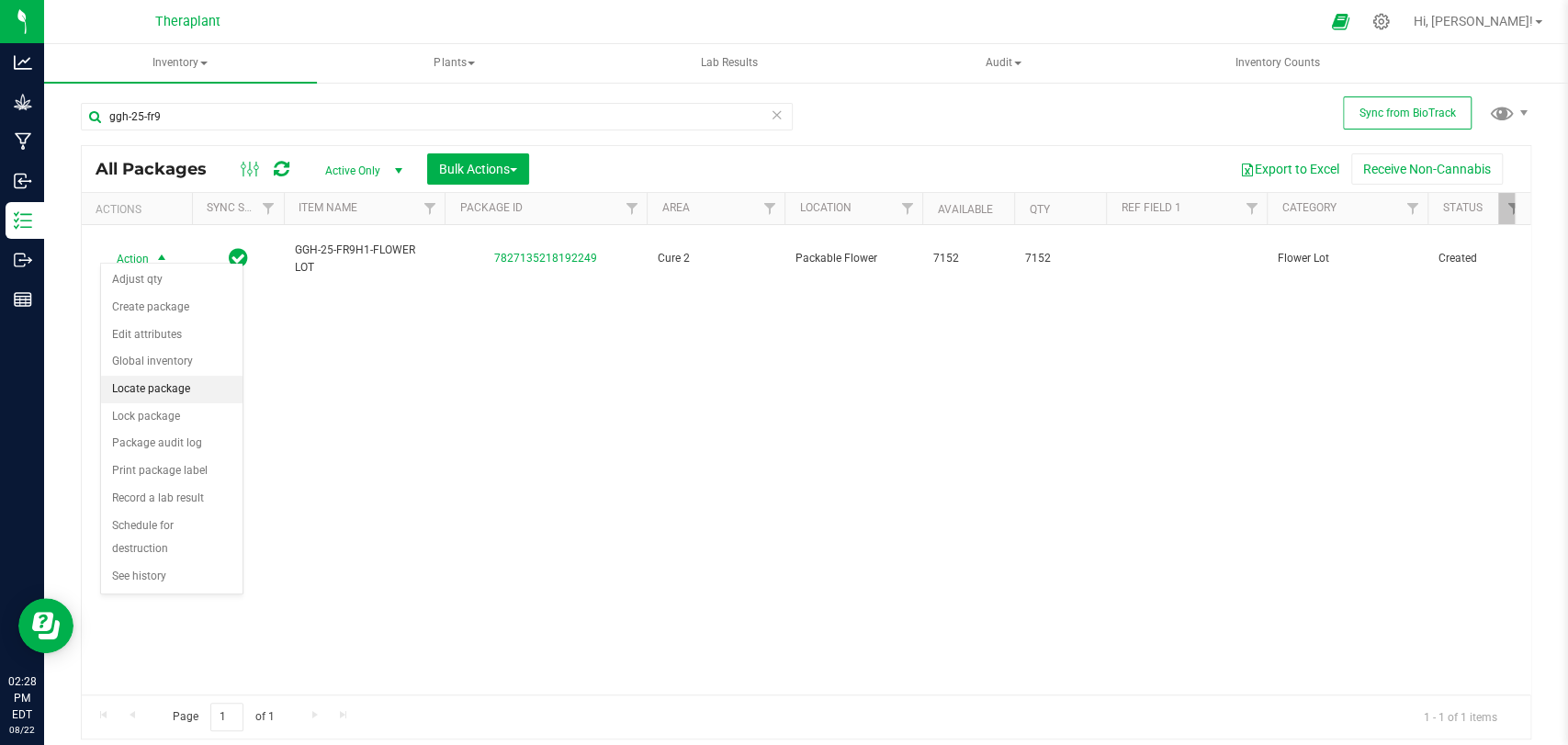
click at [156, 394] on li "Locate package" at bounding box center [172, 390] width 142 height 28
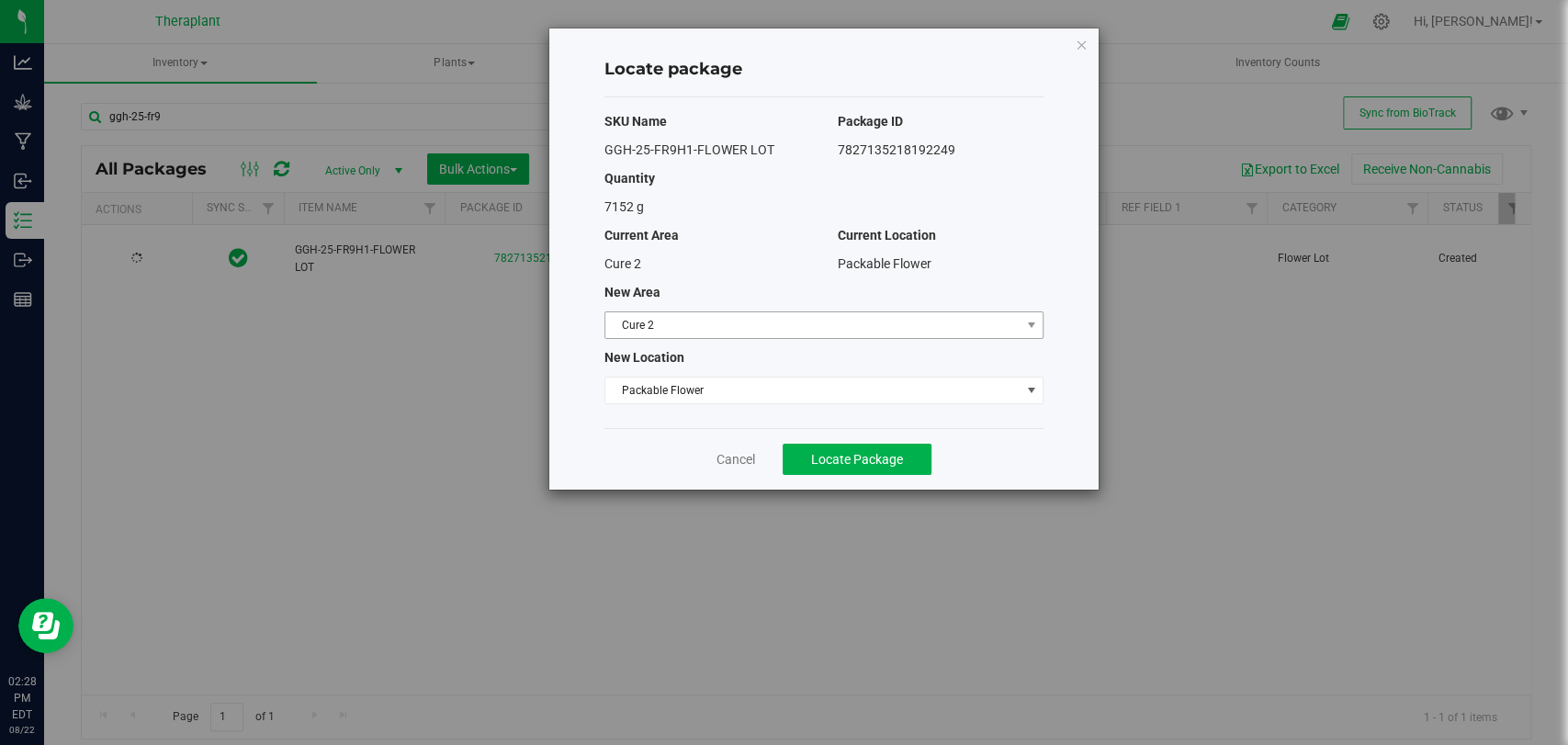
click at [658, 314] on span "Cure 2" at bounding box center [812, 325] width 414 height 26
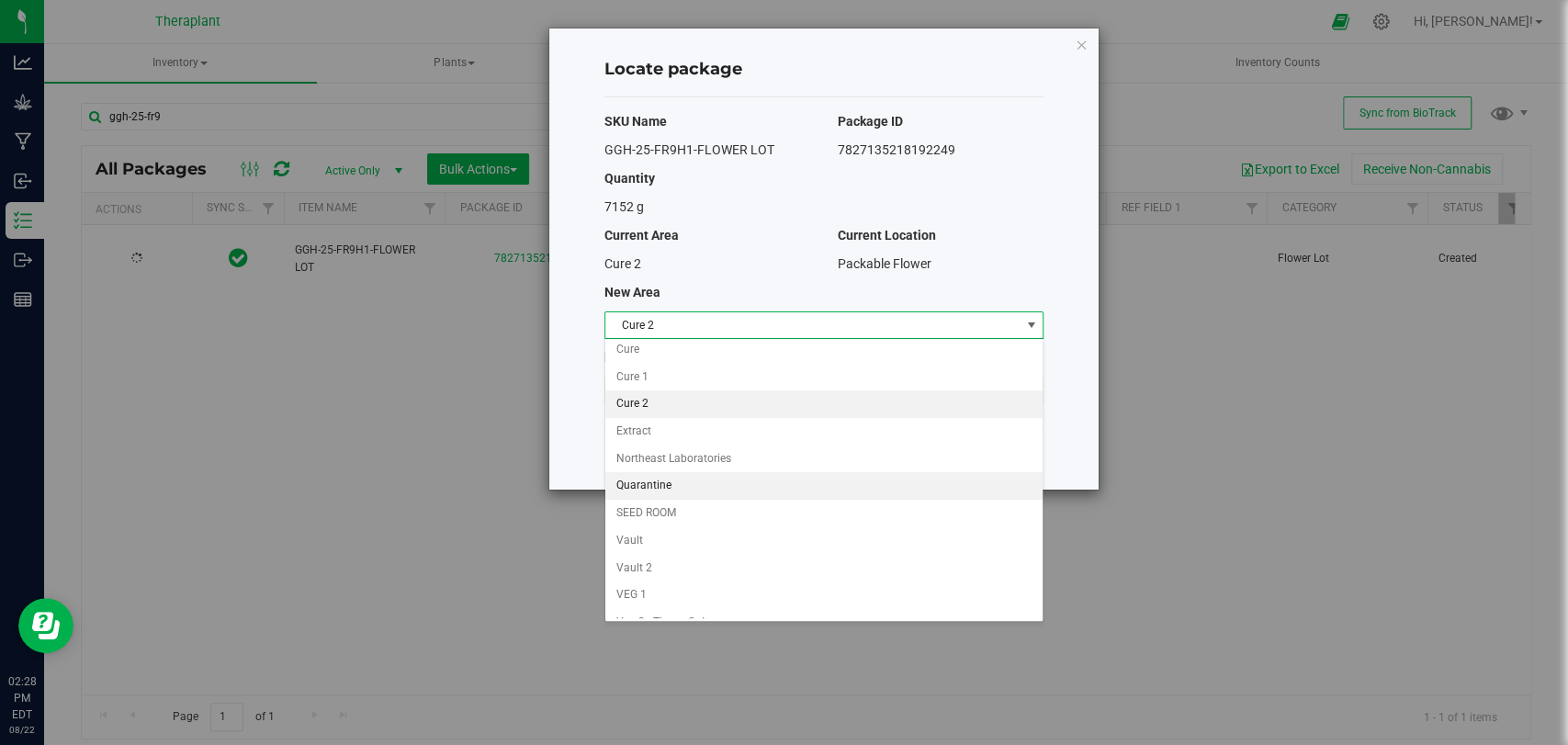
scroll to position [157, 0]
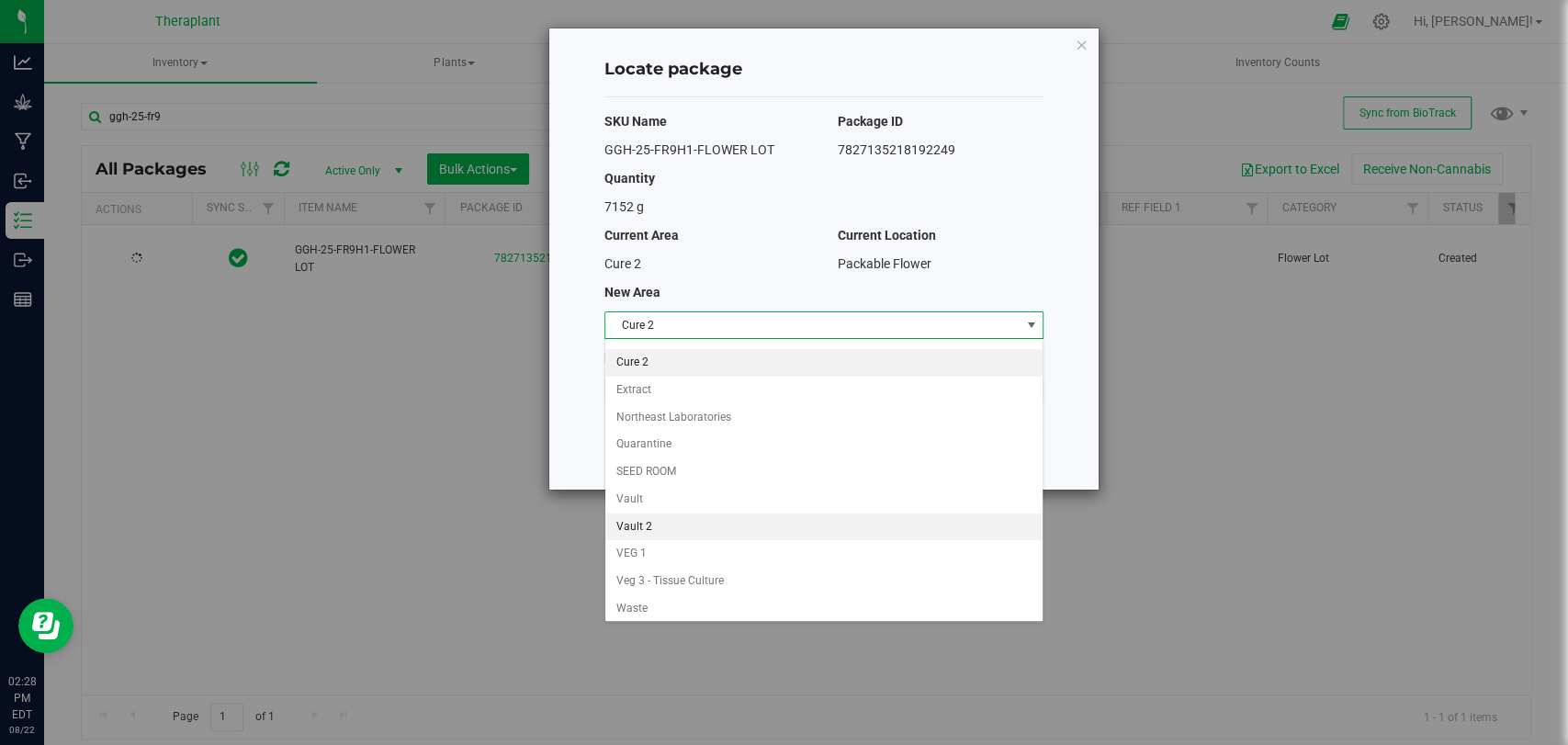
click at [667, 521] on li "Vault 2" at bounding box center [824, 528] width 437 height 28
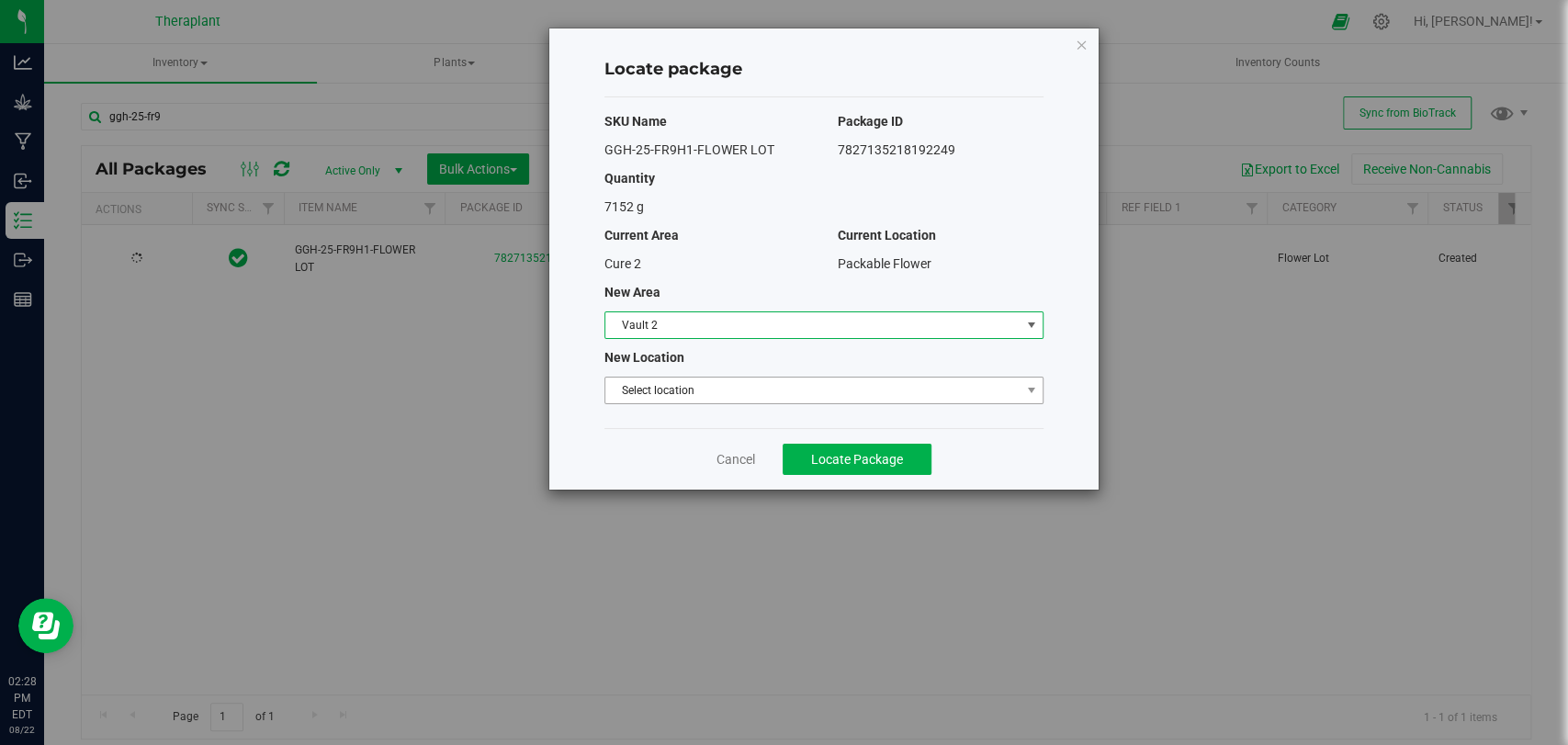
click at [657, 389] on span "Select location" at bounding box center [812, 391] width 414 height 26
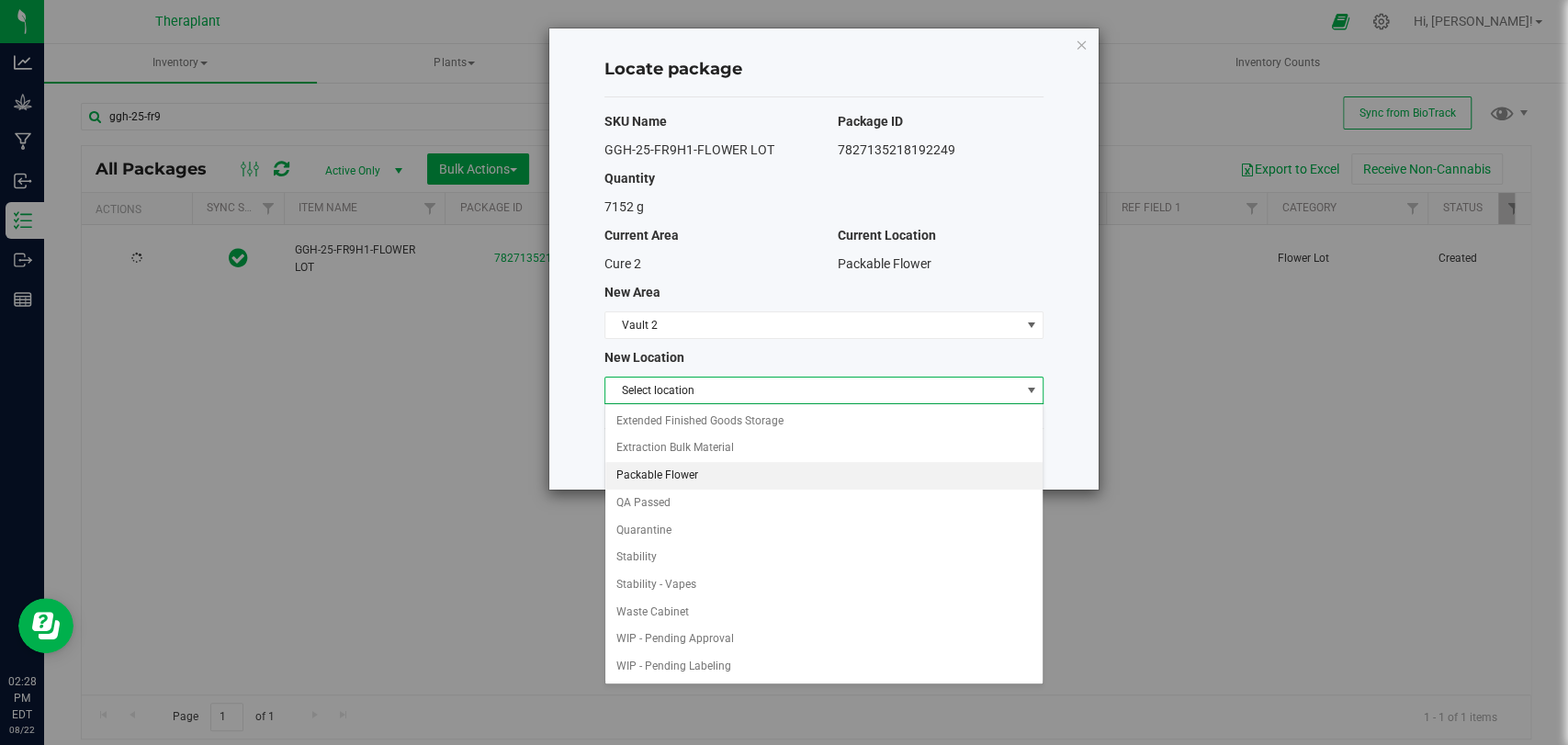
click at [657, 474] on li "Packable Flower" at bounding box center [824, 476] width 437 height 28
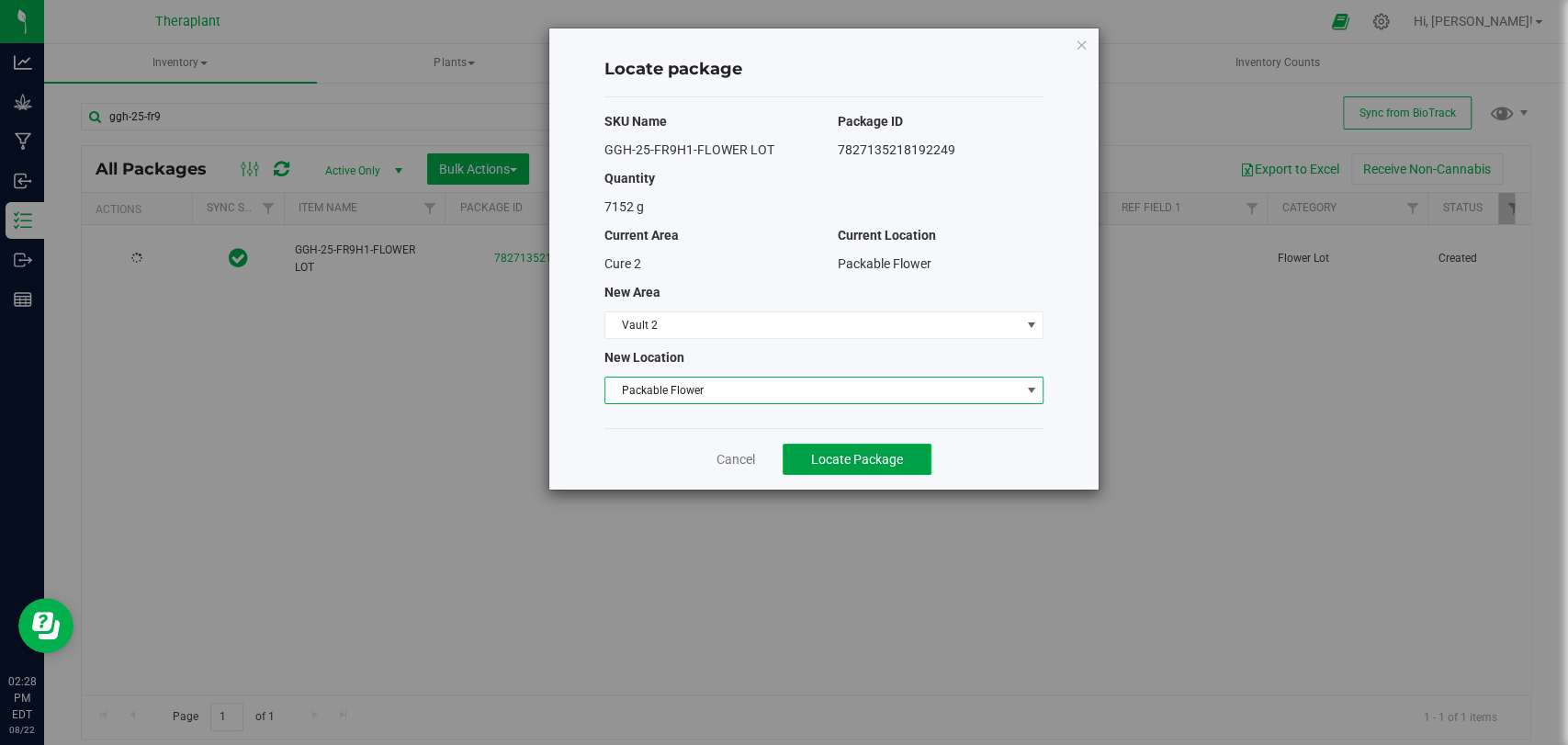
click at [850, 456] on span "Locate Package" at bounding box center [857, 460] width 91 height 15
